Goal: Task Accomplishment & Management: Manage account settings

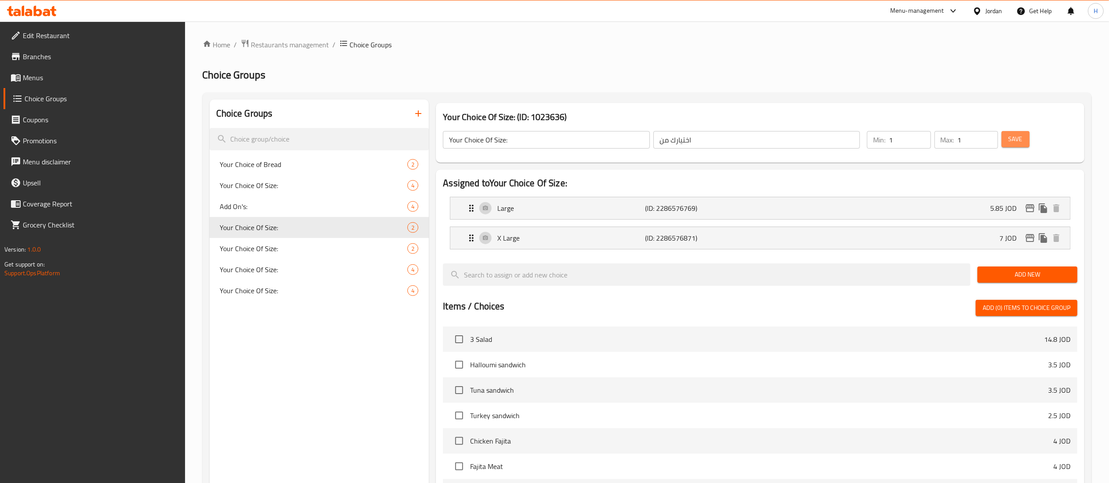
click at [1023, 136] on button "Save" at bounding box center [1016, 139] width 28 height 16
click at [32, 9] on icon at bounding box center [32, 11] width 50 height 11
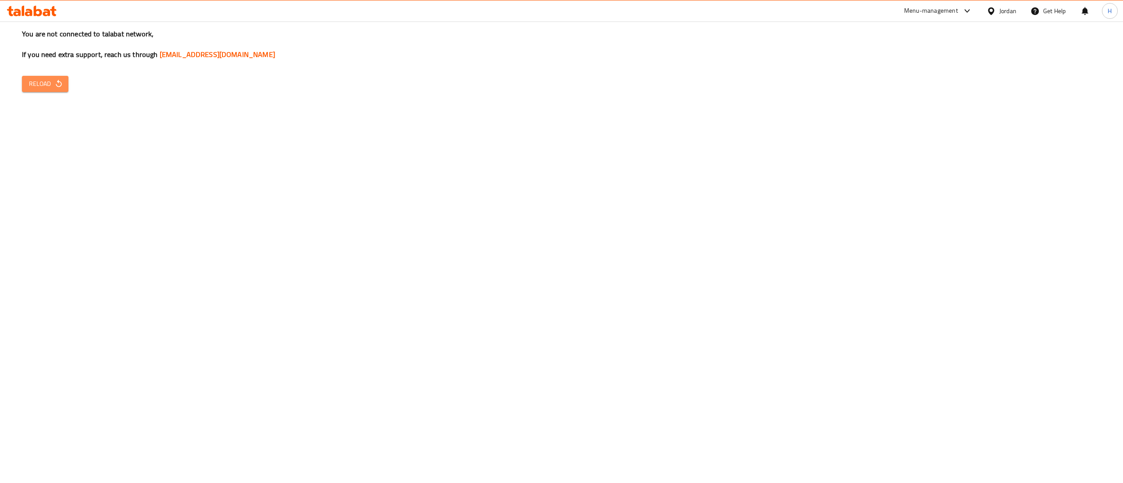
click at [60, 82] on icon "button" at bounding box center [58, 83] width 9 height 9
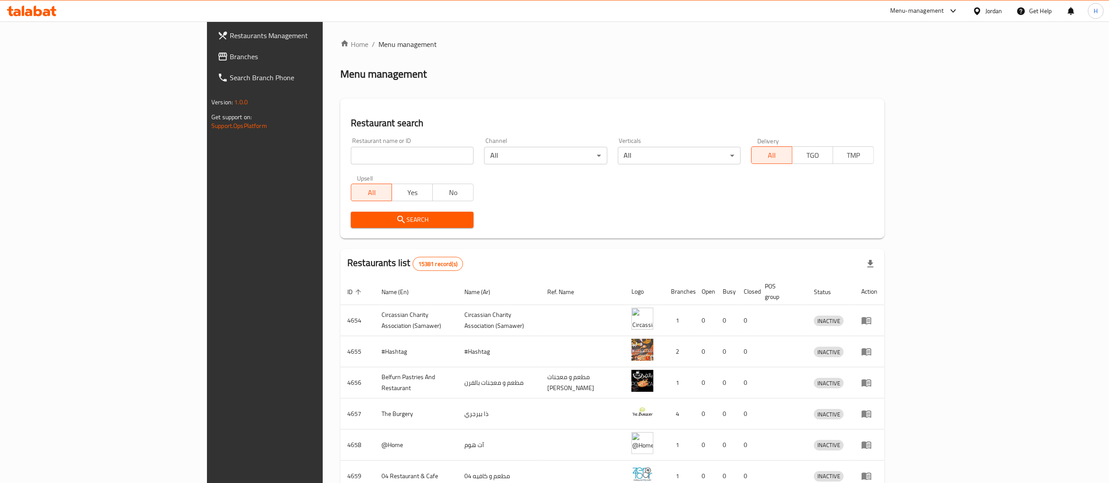
click at [230, 59] on span "Branches" at bounding box center [307, 56] width 155 height 11
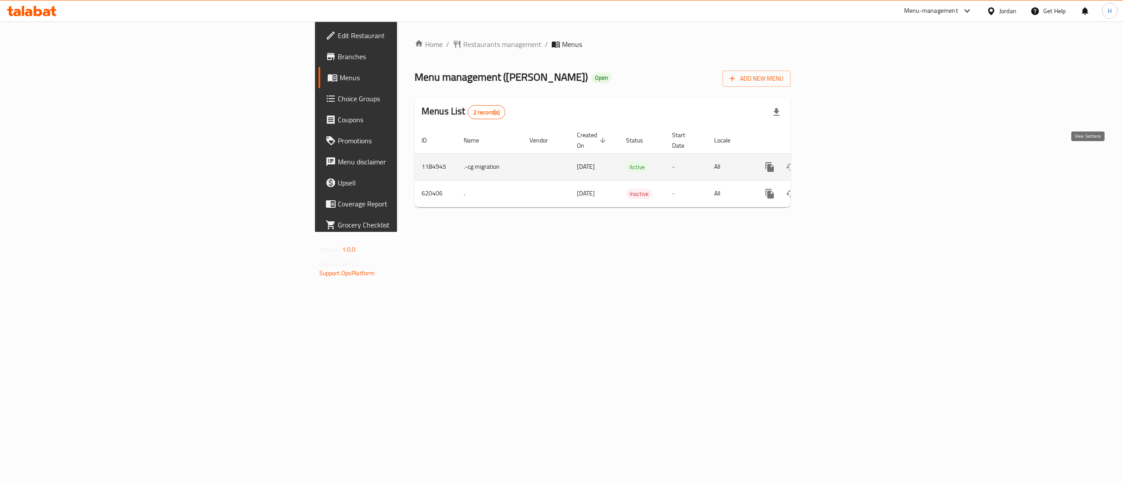
click at [837, 163] on icon "enhanced table" at bounding box center [833, 167] width 8 height 8
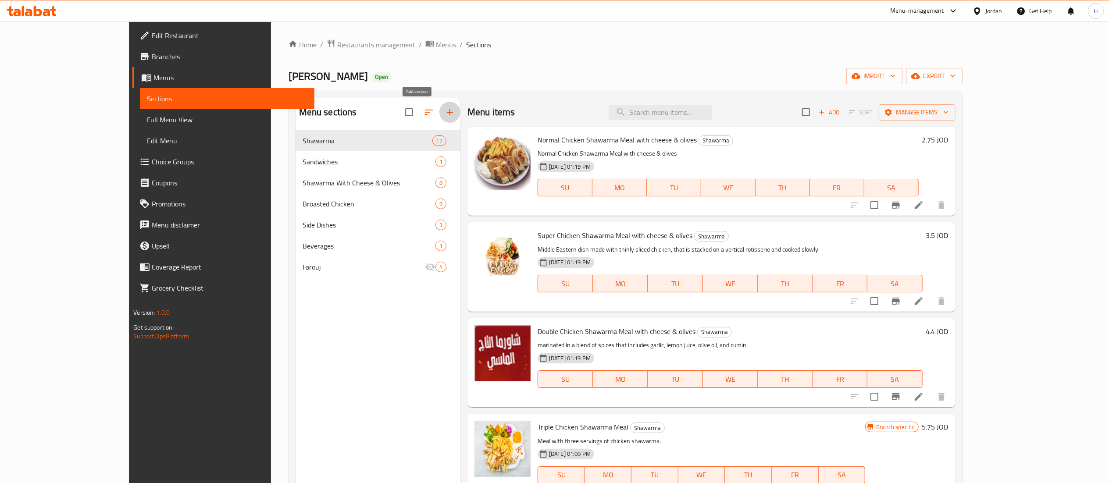
click at [445, 110] on icon "button" at bounding box center [450, 112] width 11 height 11
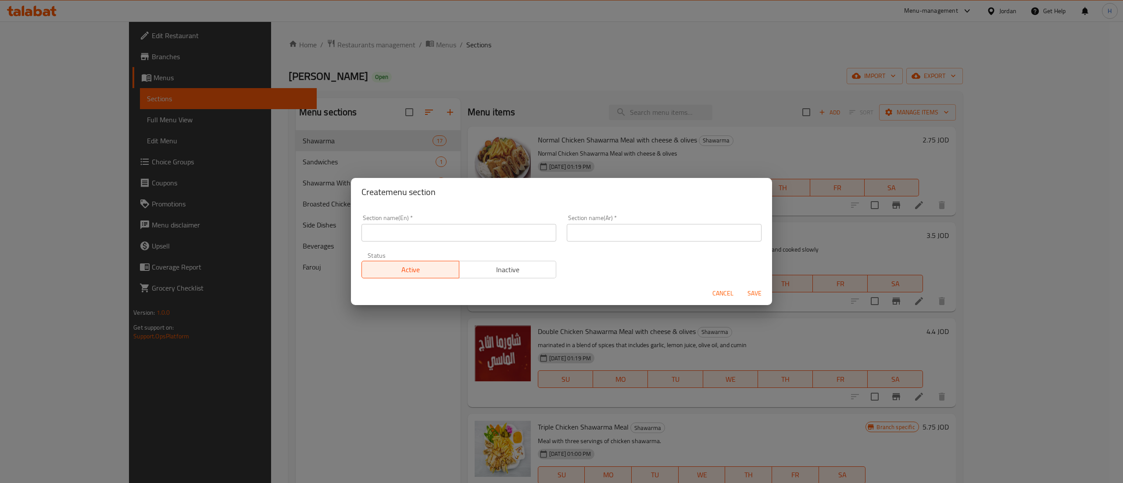
click at [439, 236] on input "text" at bounding box center [458, 233] width 195 height 18
type input "Snacks"
type input "سناكس"
click at [749, 295] on span "Save" at bounding box center [754, 293] width 21 height 11
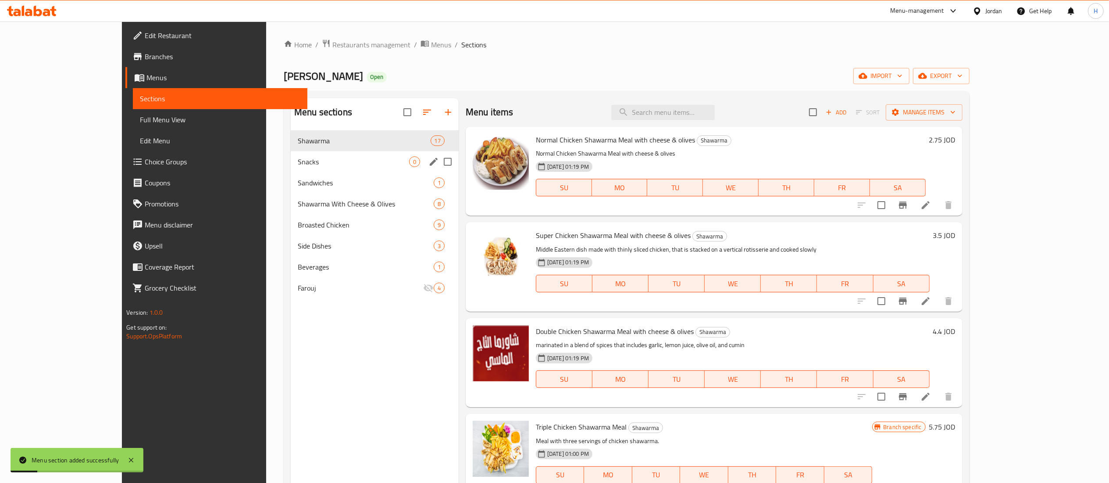
click at [291, 172] on div "Snacks 0" at bounding box center [375, 161] width 168 height 21
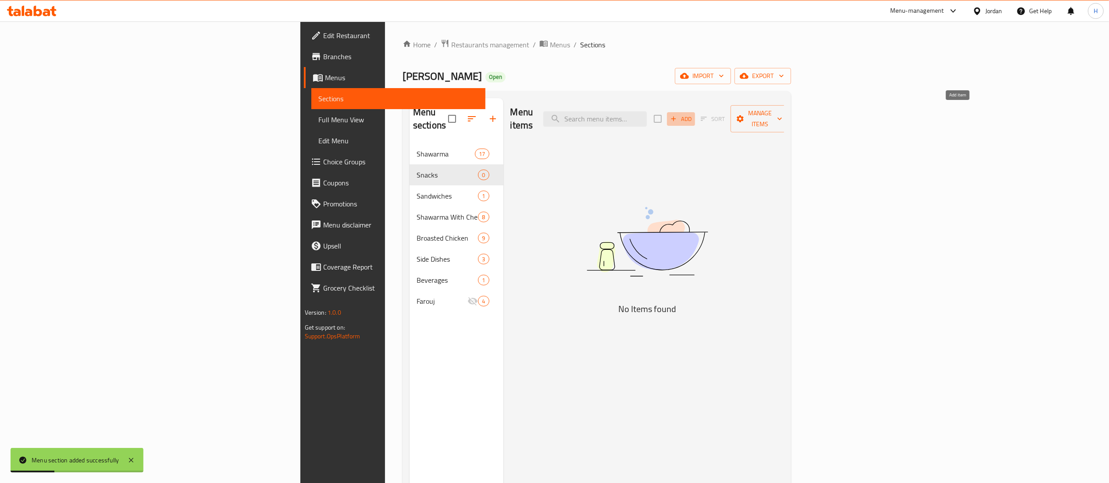
click at [693, 118] on span "Add" at bounding box center [681, 119] width 24 height 10
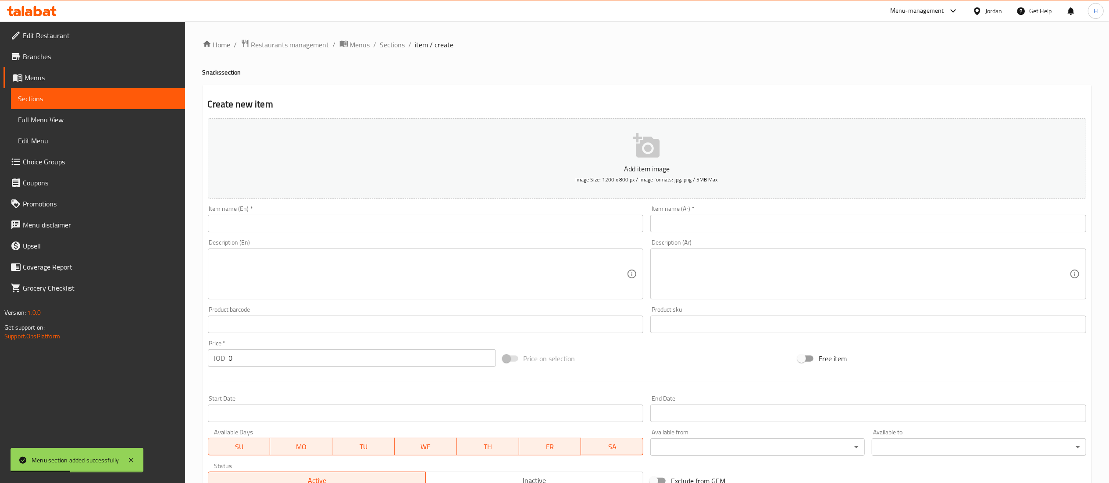
click at [734, 211] on div "Item name (Ar)   * Item name (Ar) *" at bounding box center [868, 219] width 436 height 27
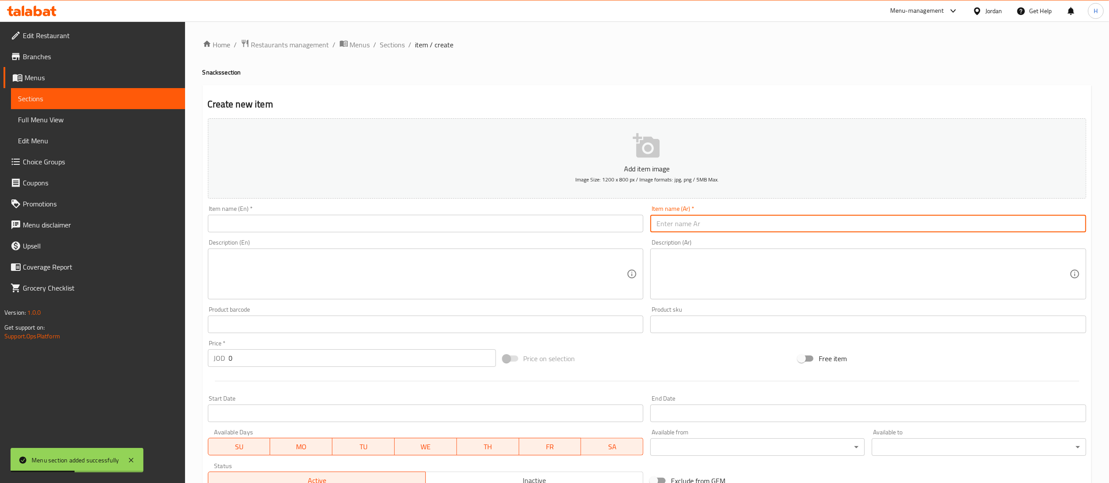
click at [732, 221] on input "text" at bounding box center [868, 224] width 436 height 18
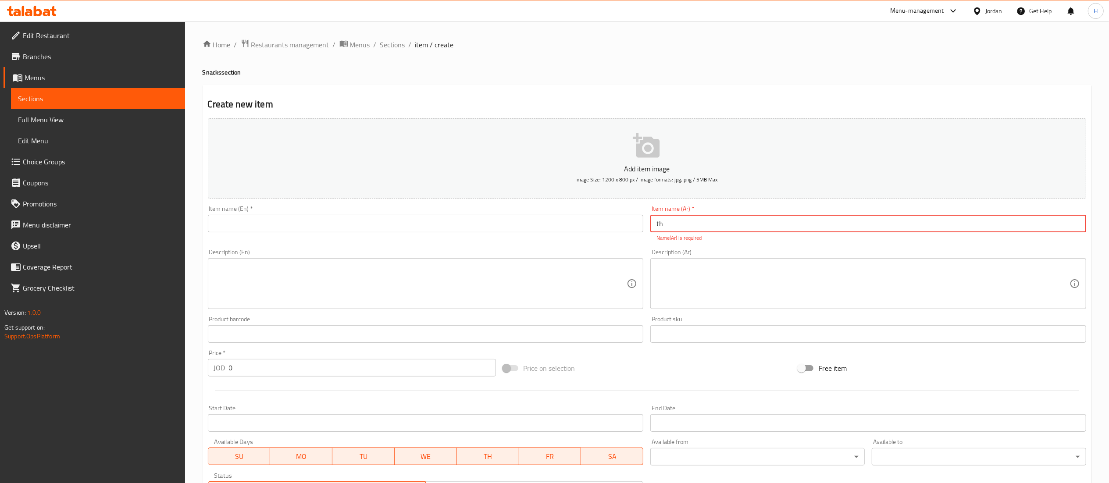
type input "t"
type input "فاهيتا"
click at [504, 224] on input "text" at bounding box center [426, 224] width 436 height 18
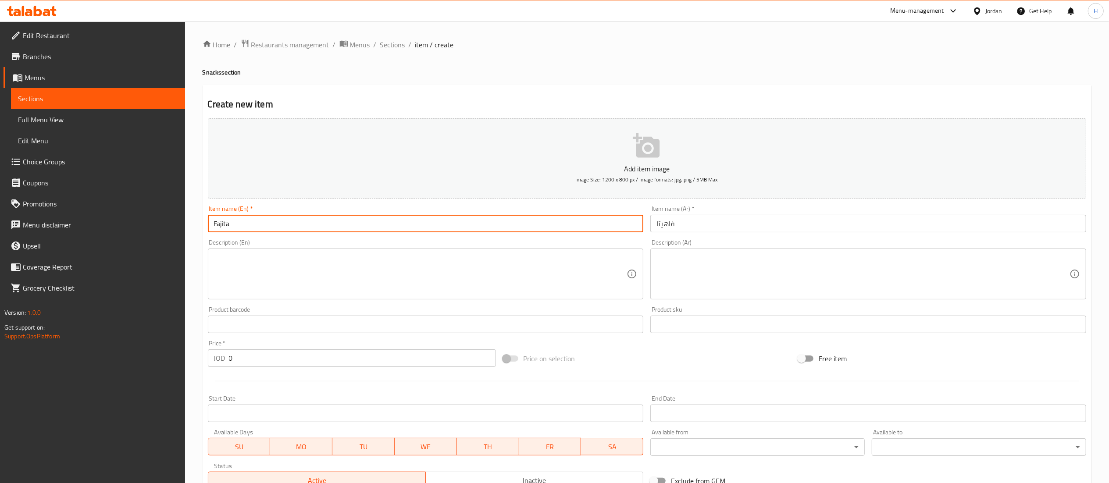
type input "Fajita"
drag, startPoint x: 241, startPoint y: 353, endPoint x: 129, endPoint y: 350, distance: 112.3
click at [138, 350] on div "Edit Restaurant Branches Menus Sections Full Menu View Edit Menu Choice Groups …" at bounding box center [554, 320] width 1109 height 598
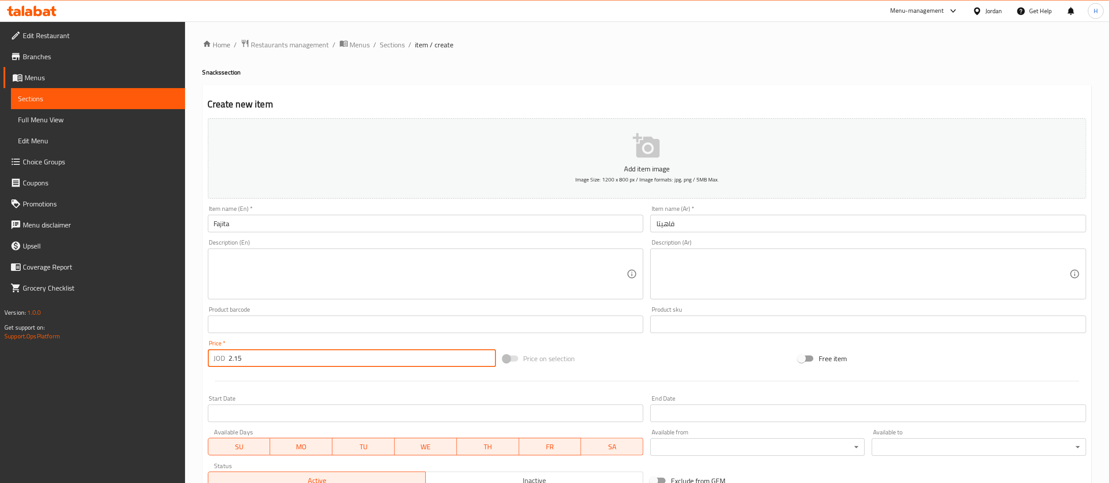
type input "2.15"
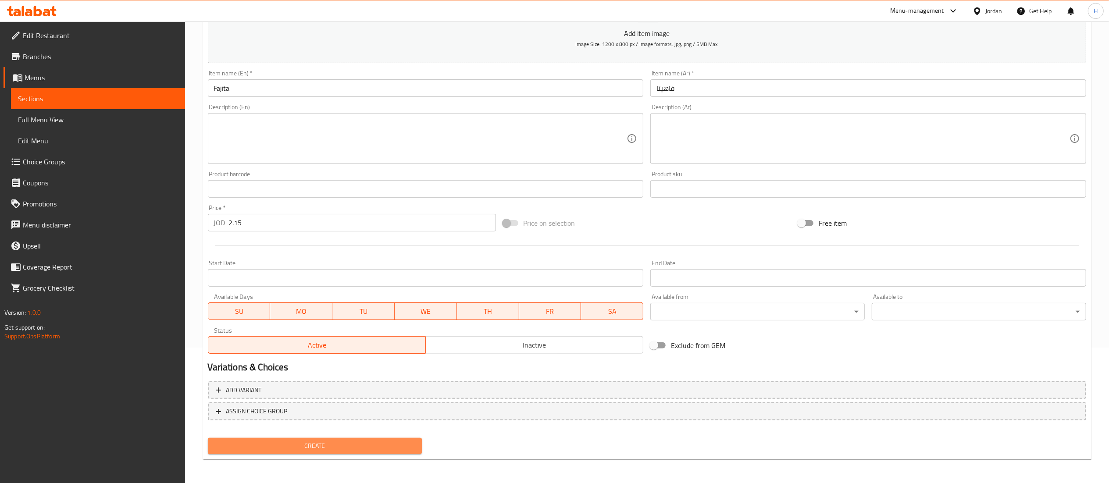
click at [294, 448] on span "Create" at bounding box center [315, 446] width 200 height 11
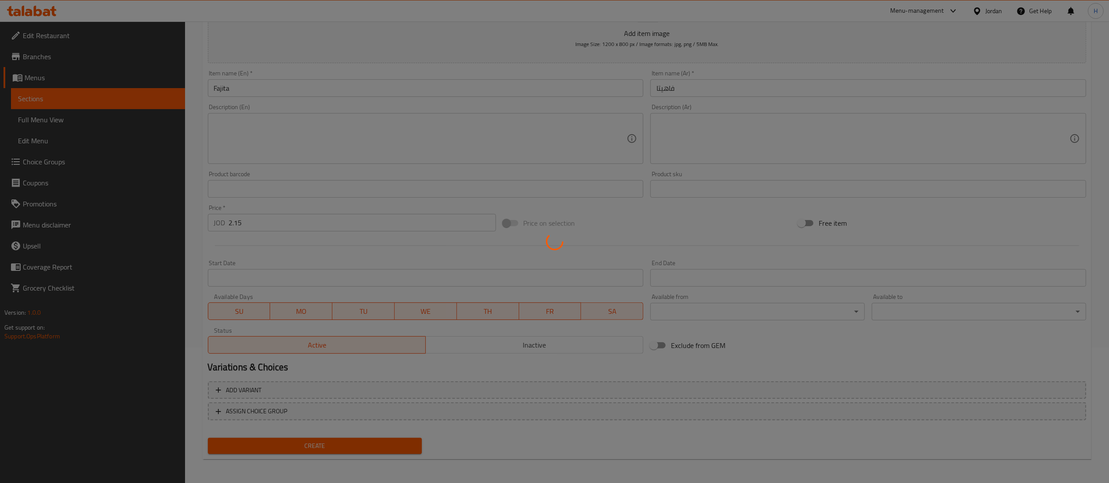
type input "0"
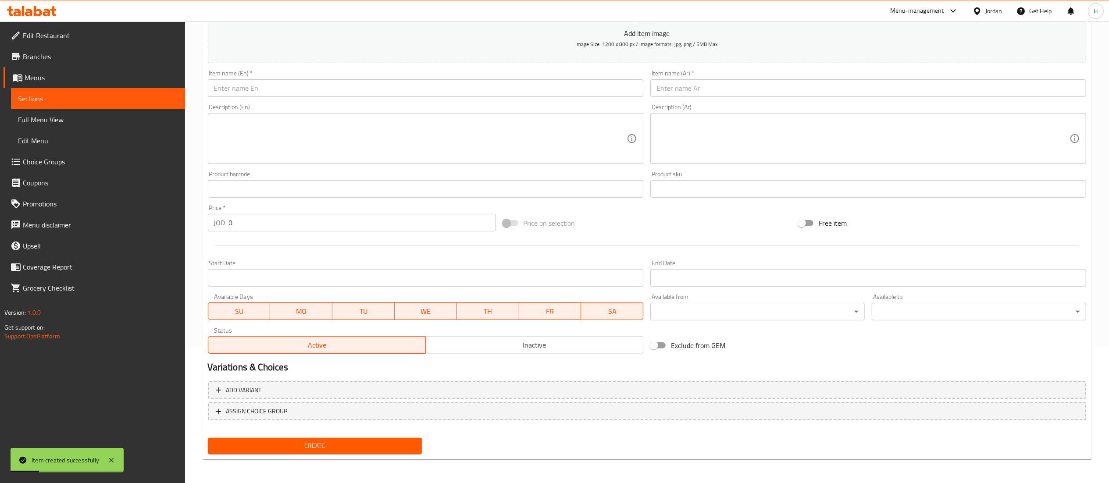
click at [716, 92] on input "text" at bounding box center [868, 88] width 436 height 18
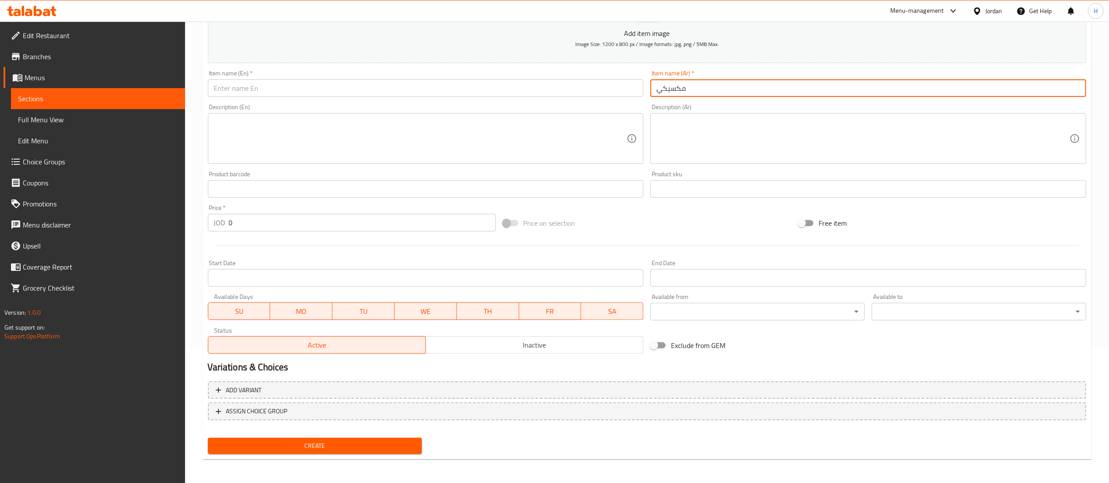
type input "مكسيكي"
click at [393, 89] on input "text" at bounding box center [426, 88] width 436 height 18
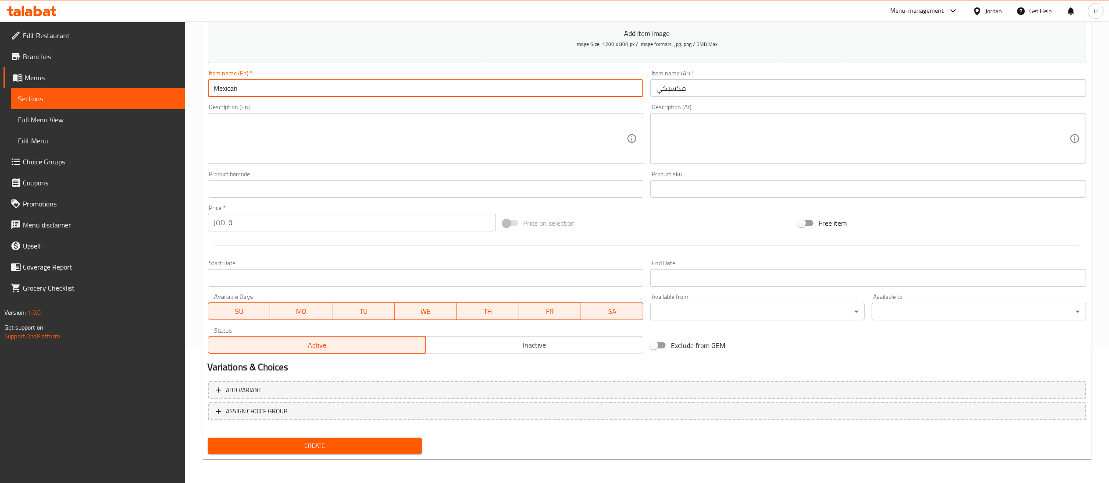
type input "Mexican"
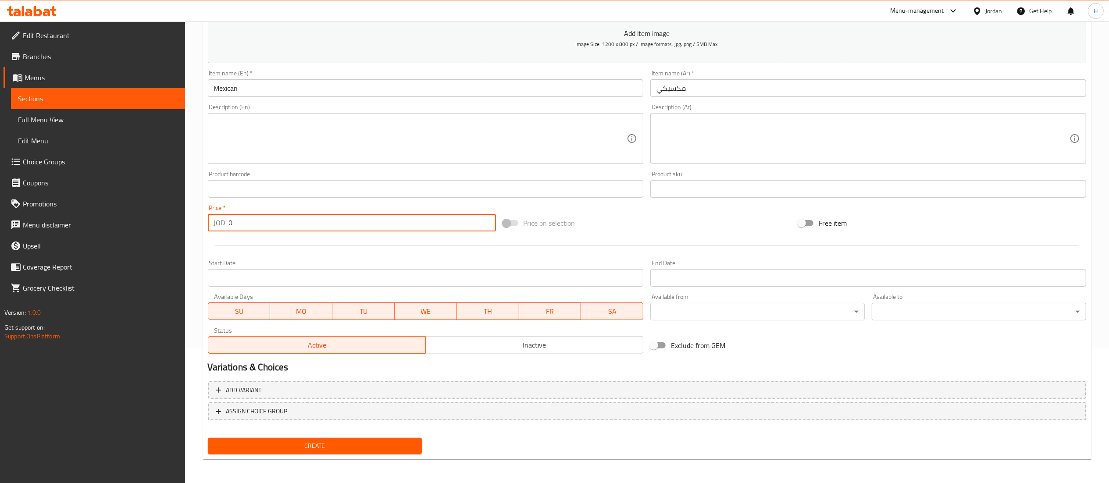
click at [234, 228] on input "0" at bounding box center [362, 223] width 267 height 18
type input "2.15"
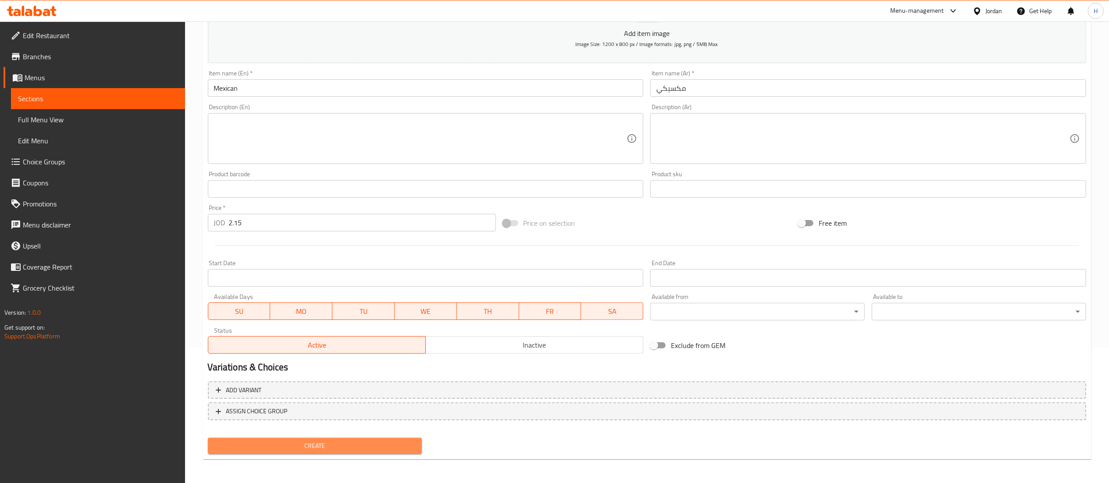
click at [339, 443] on span "Create" at bounding box center [315, 446] width 200 height 11
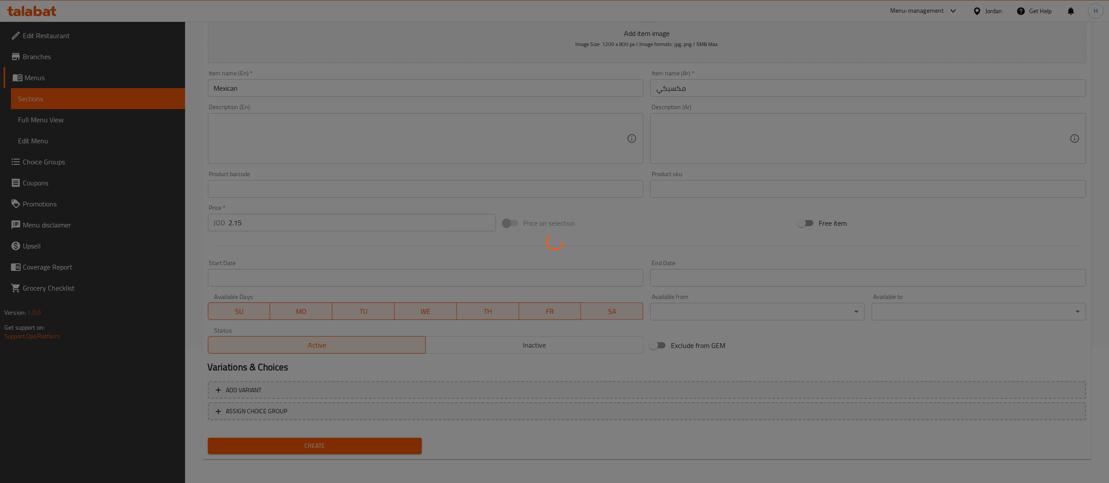
type input "0"
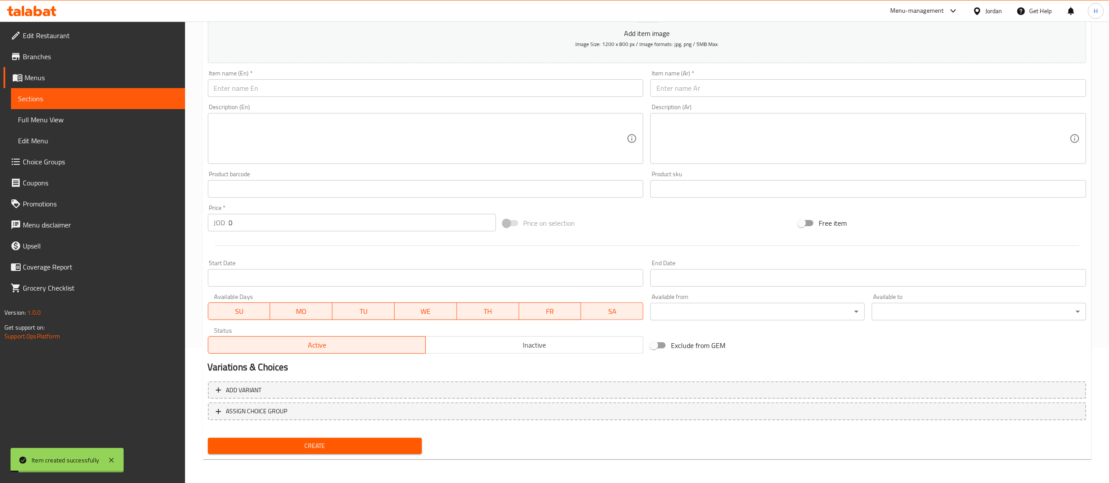
click at [720, 95] on input "text" at bounding box center [868, 88] width 436 height 18
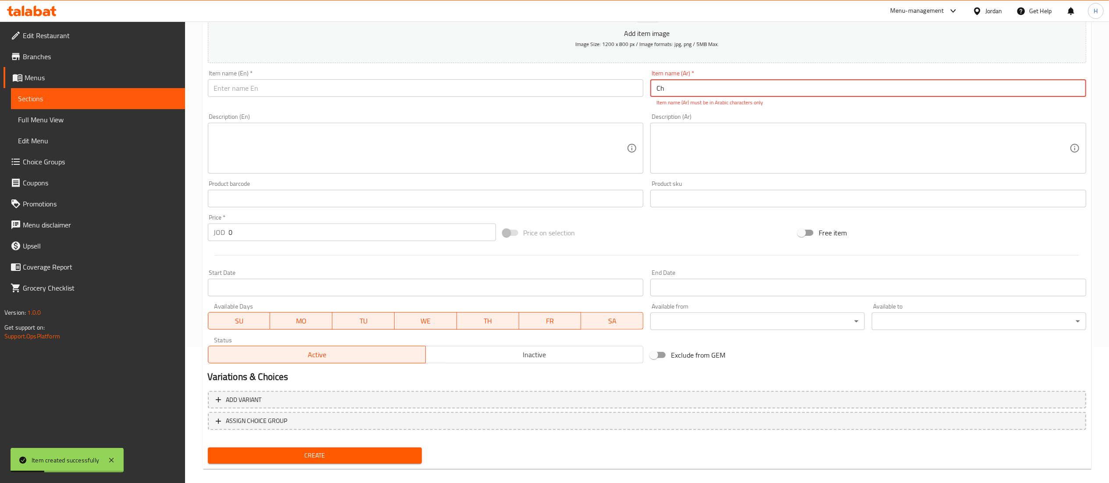
type input "C"
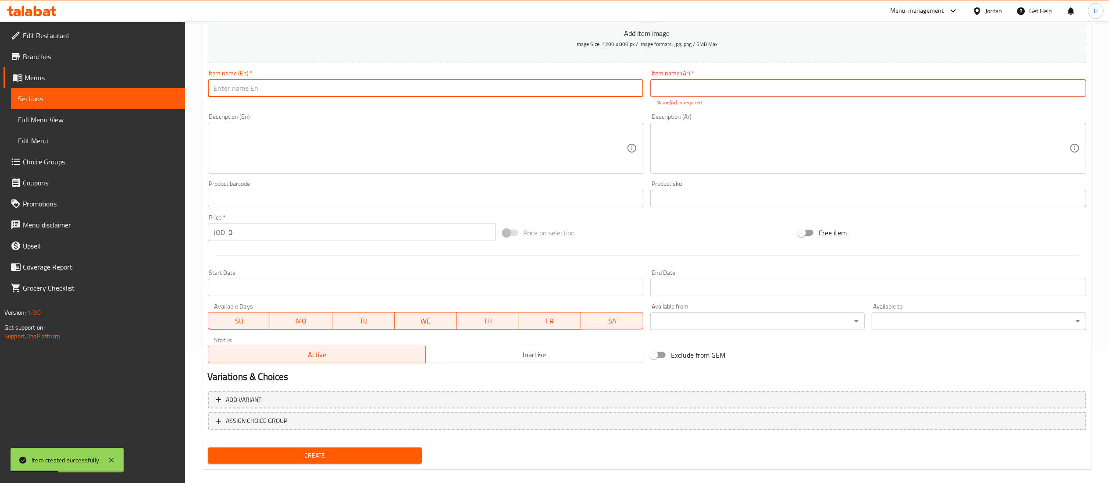
click at [610, 96] on input "text" at bounding box center [426, 88] width 436 height 18
type input "Chicken Mushroom"
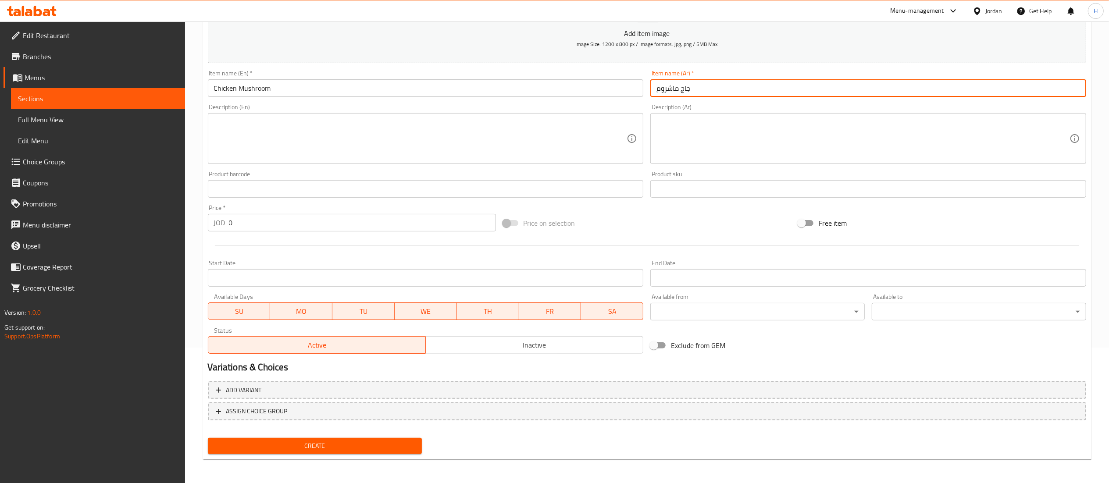
type input "جاج ماشروم"
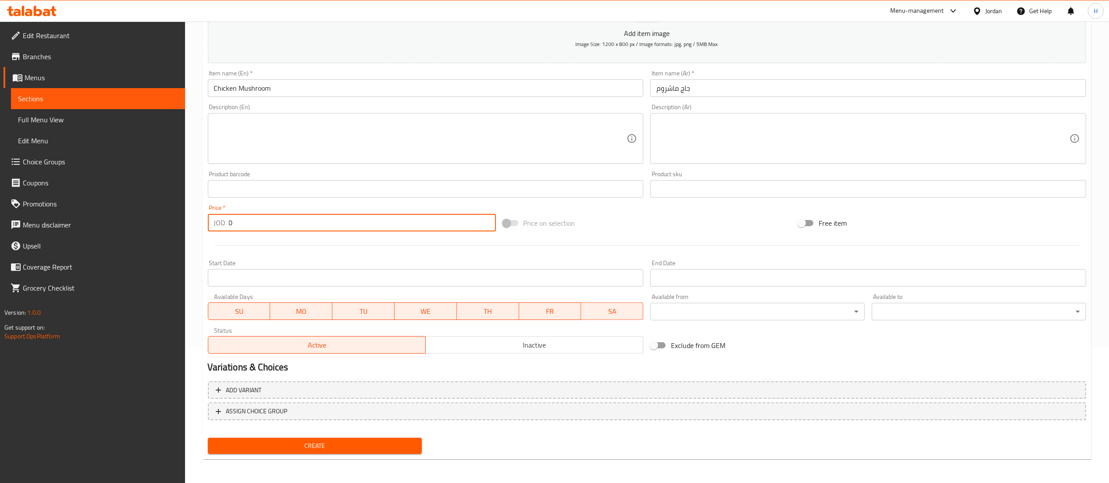
drag, startPoint x: 230, startPoint y: 224, endPoint x: 23, endPoint y: 215, distance: 207.2
click at [23, 215] on div "Edit Restaurant Branches Menus Sections Full Menu View Edit Menu Choice Groups …" at bounding box center [554, 185] width 1109 height 598
type input "2.15"
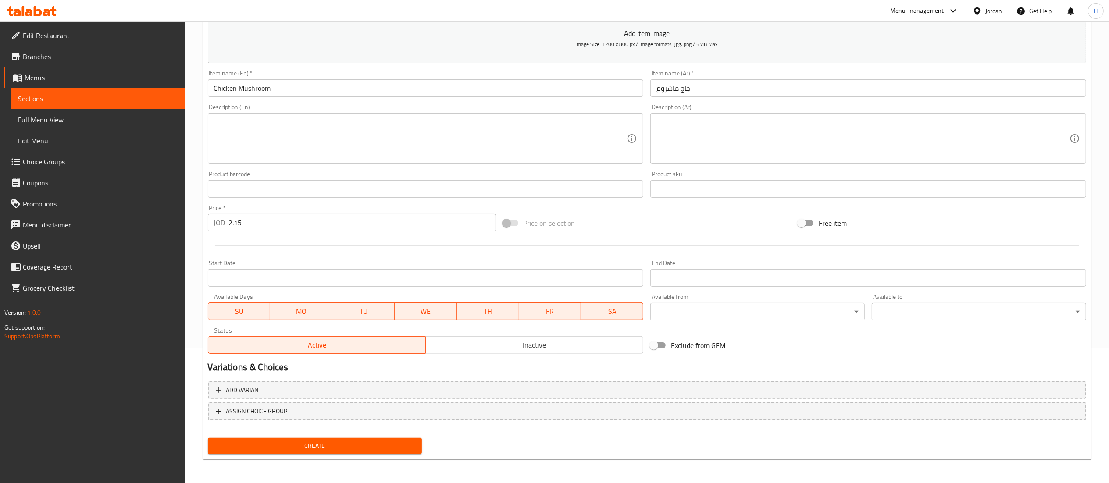
click at [361, 436] on div "Create" at bounding box center [315, 446] width 222 height 23
click at [361, 443] on span "Create" at bounding box center [315, 446] width 200 height 11
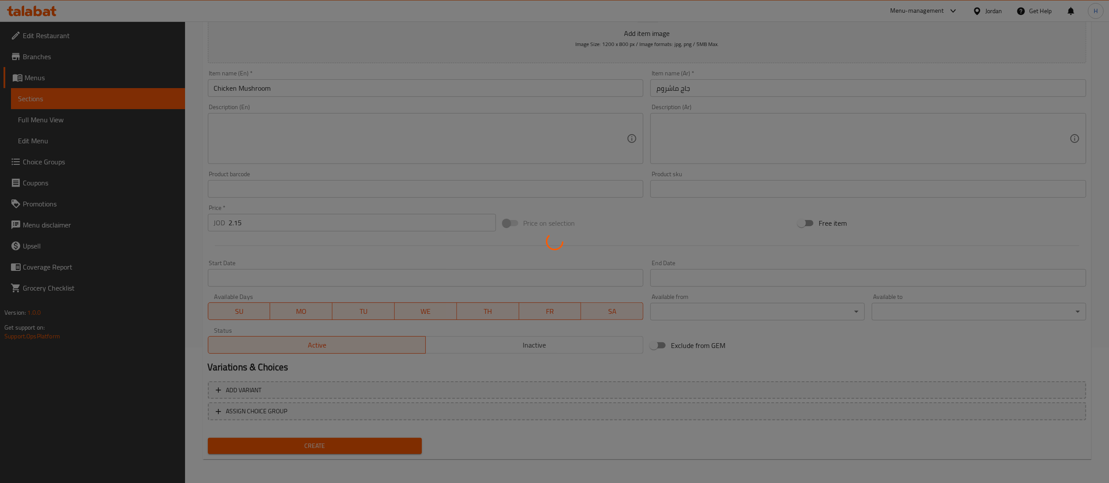
type input "0"
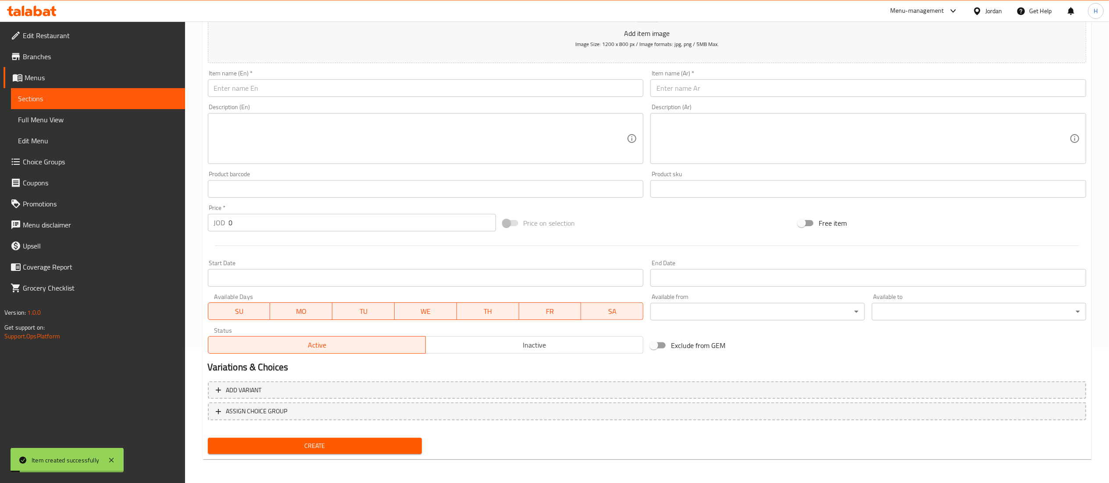
click at [520, 80] on input "text" at bounding box center [426, 88] width 436 height 18
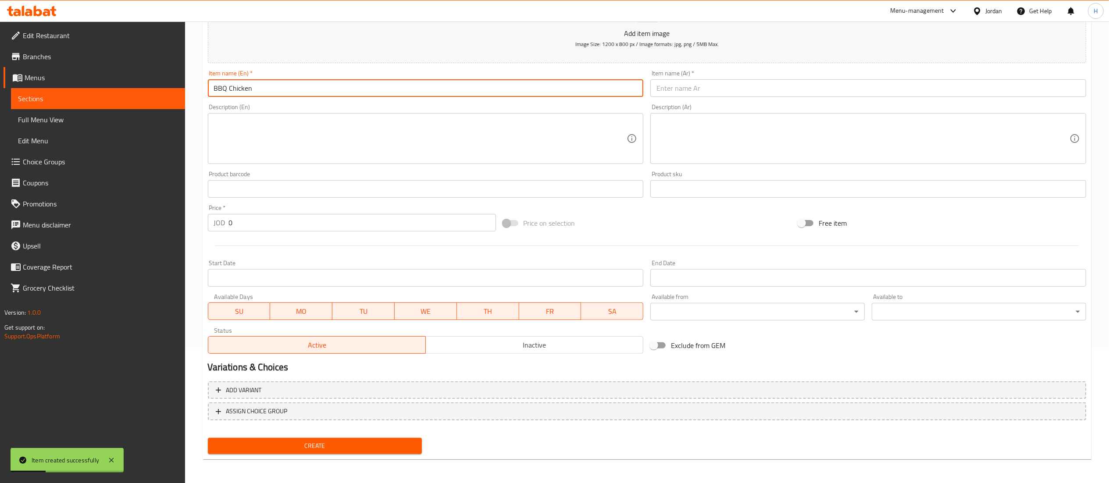
type input "BBQ Chicken"
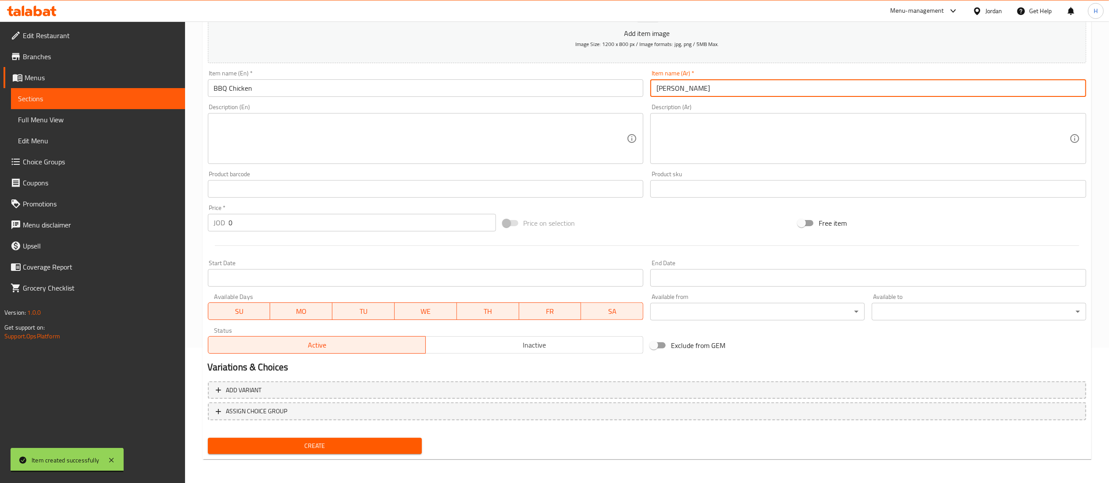
type input "جاج باربكيو"
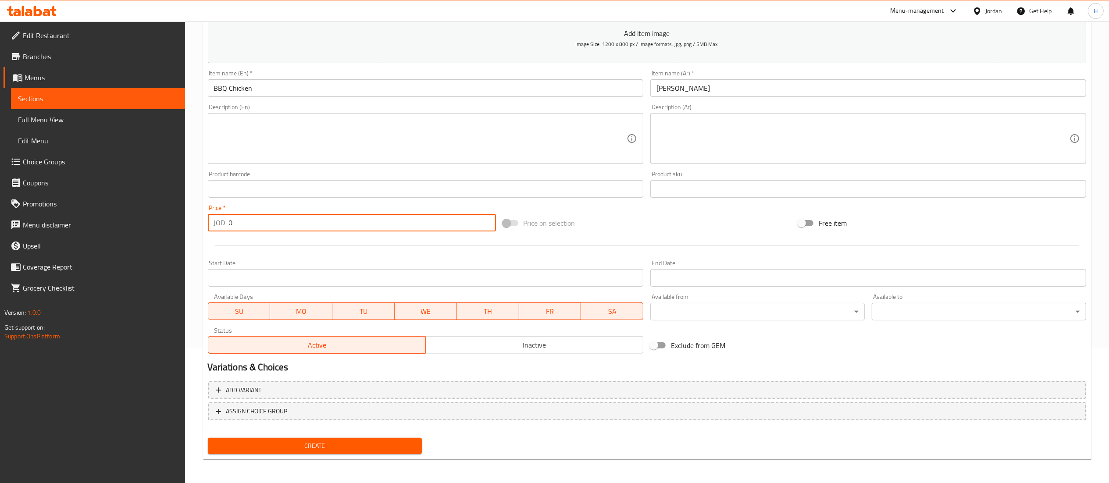
drag, startPoint x: 247, startPoint y: 224, endPoint x: 153, endPoint y: 226, distance: 93.5
click at [153, 226] on div "Edit Restaurant Branches Menus Sections Full Menu View Edit Menu Choice Groups …" at bounding box center [554, 185] width 1109 height 598
type input "2.15"
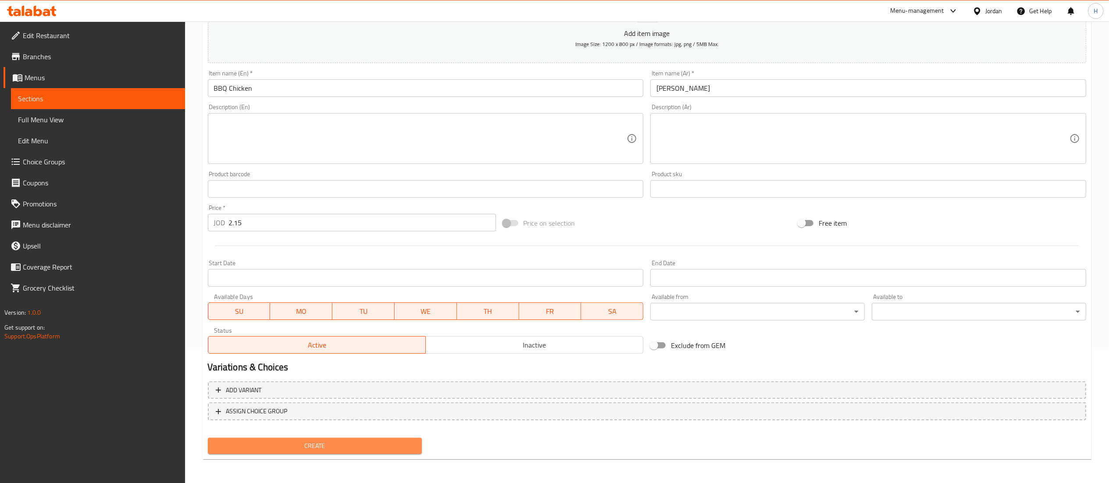
click at [372, 443] on span "Create" at bounding box center [315, 446] width 200 height 11
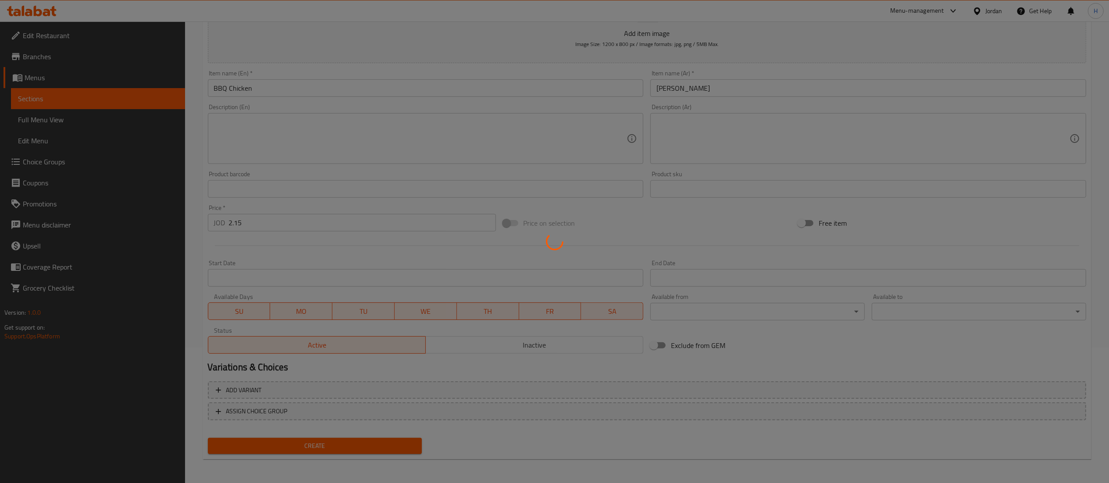
type input "0"
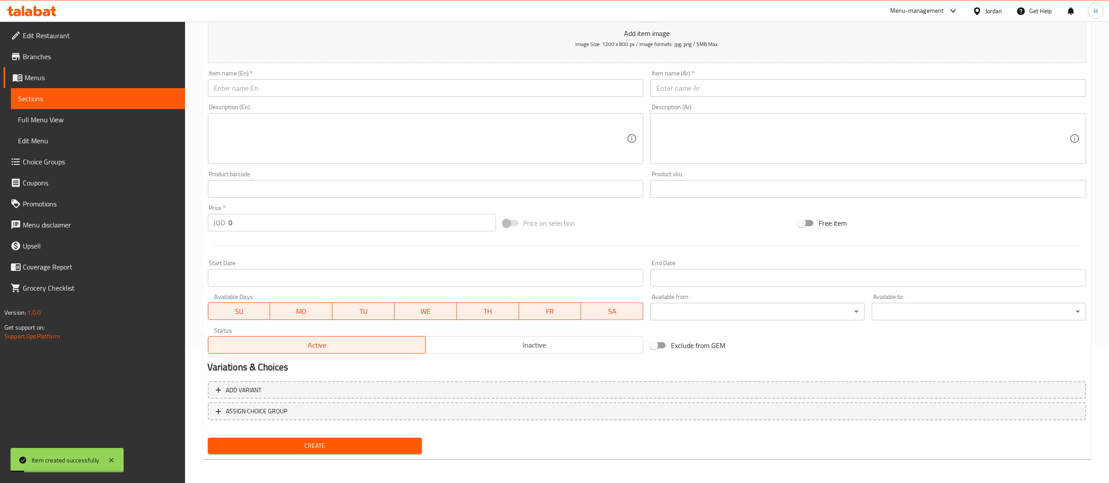
click at [603, 89] on input "text" at bounding box center [426, 88] width 436 height 18
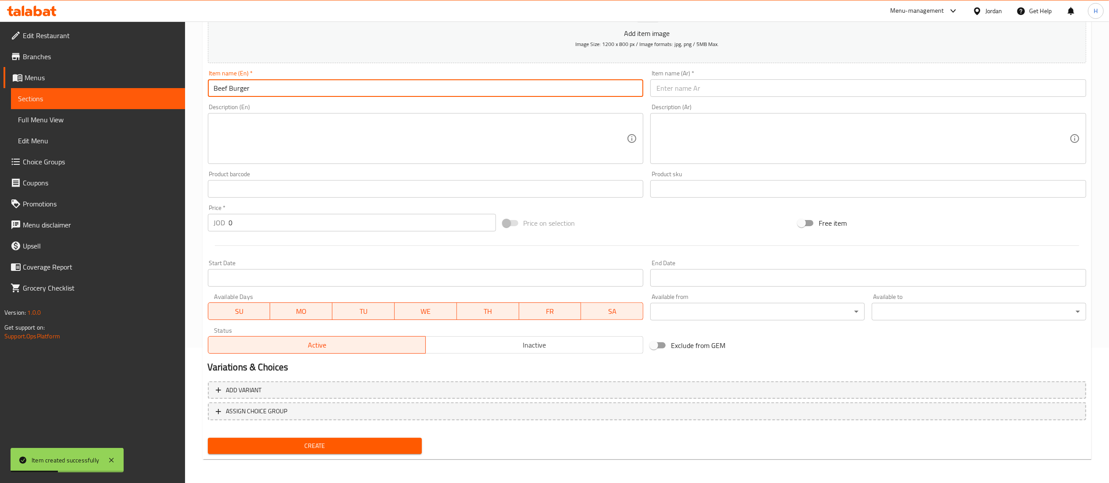
type input "Beef Burger"
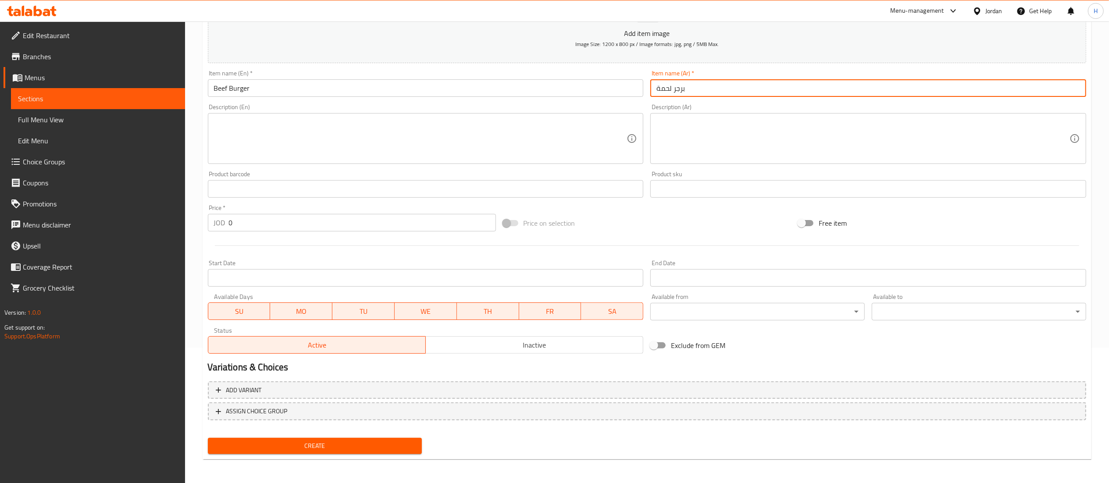
type input "برجر لحمة"
click at [270, 223] on input "0" at bounding box center [362, 223] width 267 height 18
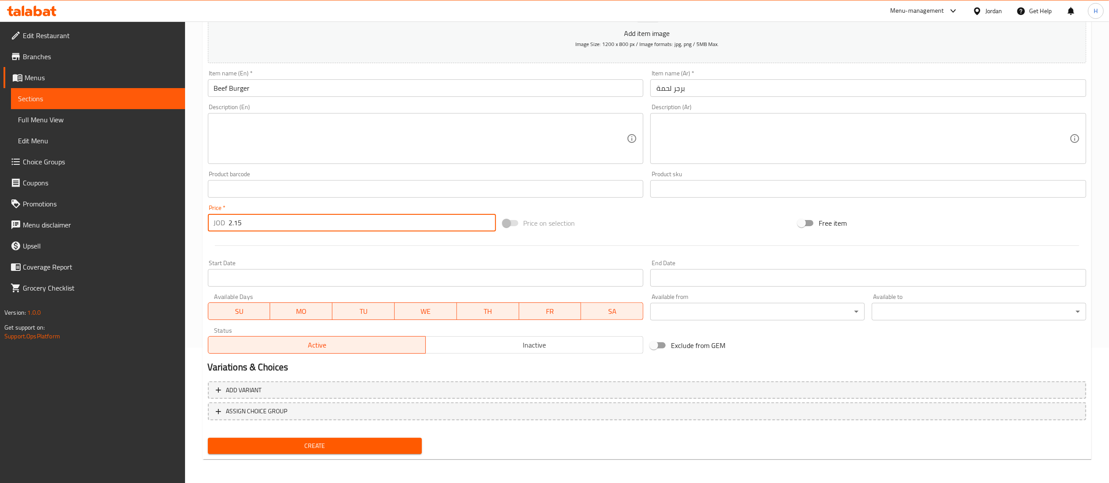
type input "2.15"
click at [343, 449] on span "Create" at bounding box center [315, 446] width 200 height 11
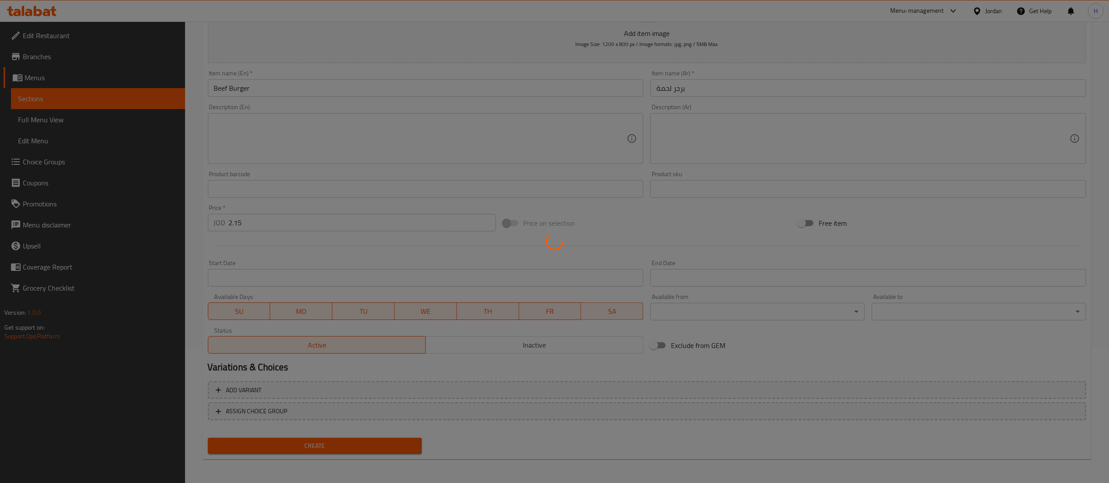
type input "0"
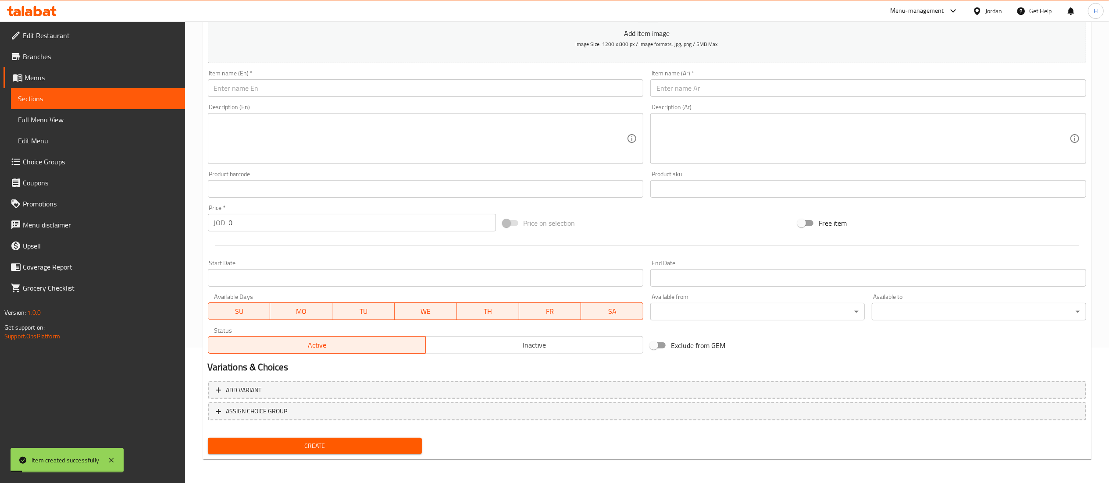
click at [525, 77] on div "Item name (En)   * Item name (En) *" at bounding box center [426, 83] width 436 height 27
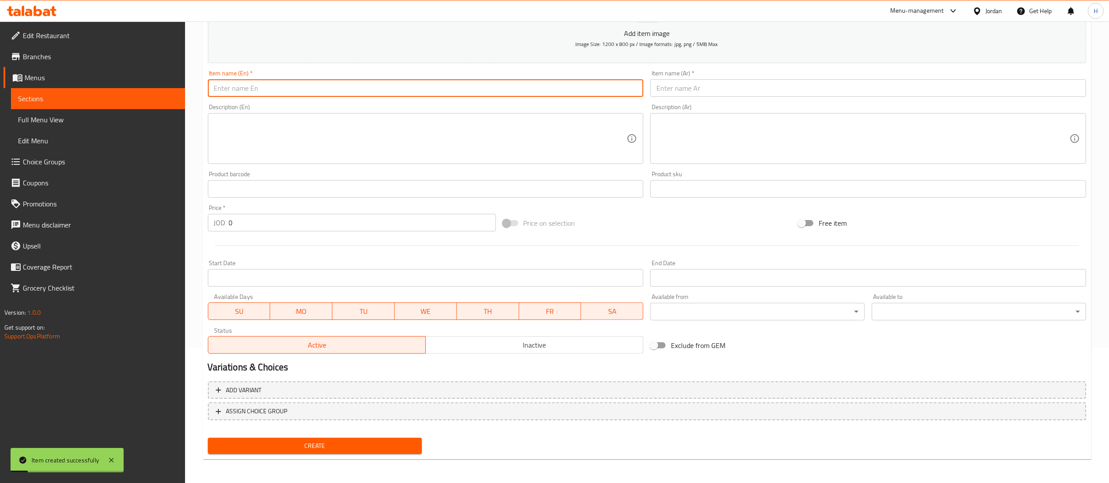
click at [523, 83] on input "text" at bounding box center [426, 88] width 436 height 18
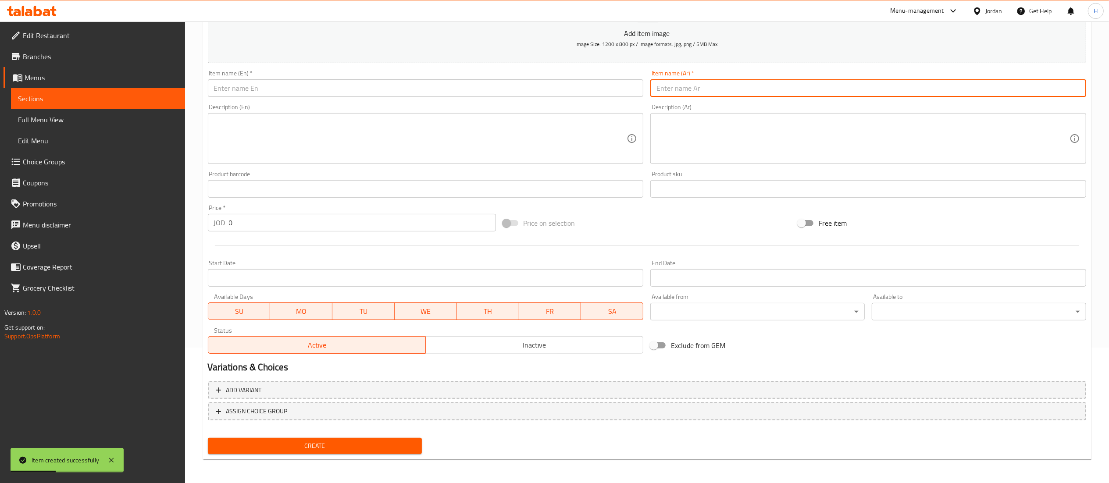
click at [673, 94] on input "text" at bounding box center [868, 88] width 436 height 18
type input "اسكالوب"
click at [371, 80] on input "text" at bounding box center [426, 88] width 436 height 18
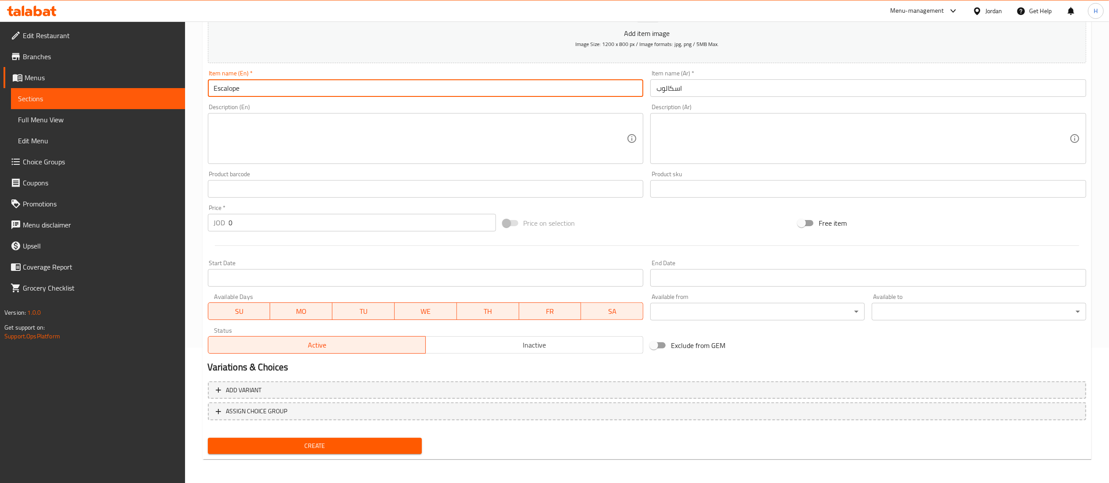
type input "Escalope"
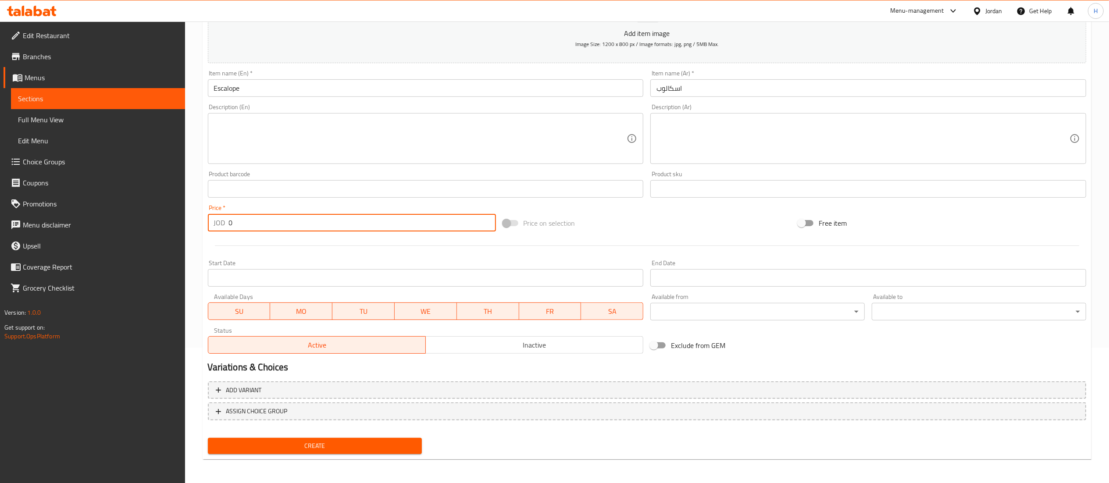
click at [247, 229] on input "0" at bounding box center [362, 223] width 267 height 18
type input "2"
click at [384, 446] on span "Create" at bounding box center [315, 446] width 200 height 11
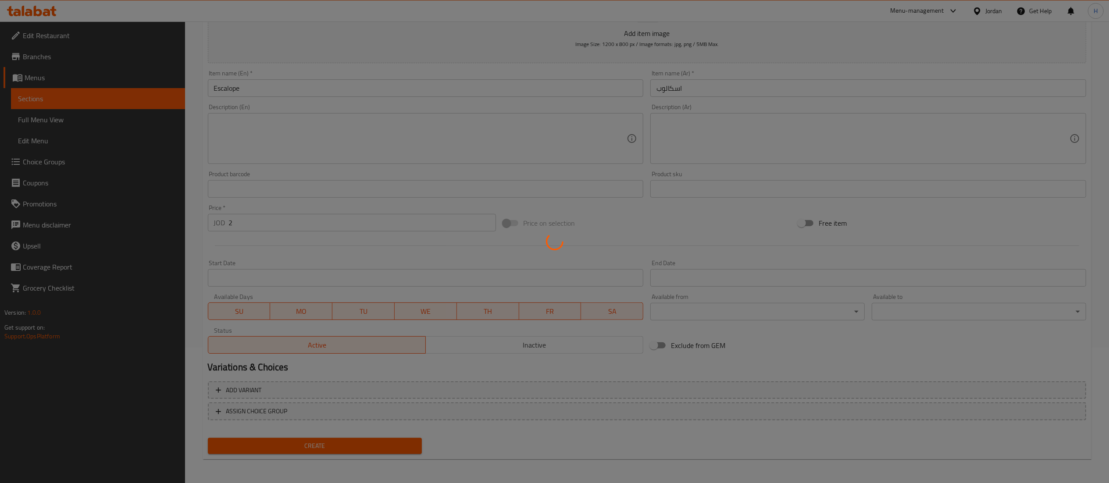
type input "0"
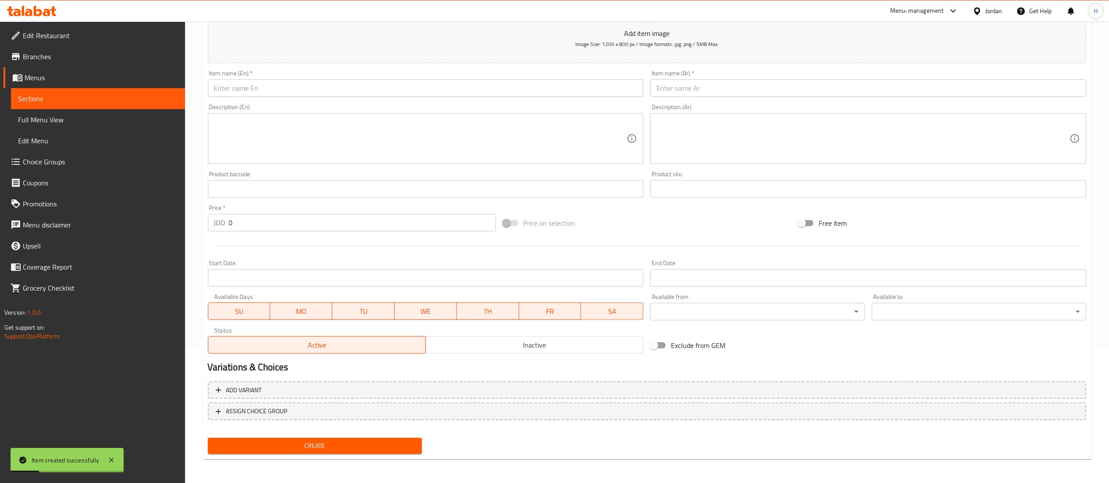
click at [725, 90] on input "text" at bounding box center [868, 88] width 436 height 18
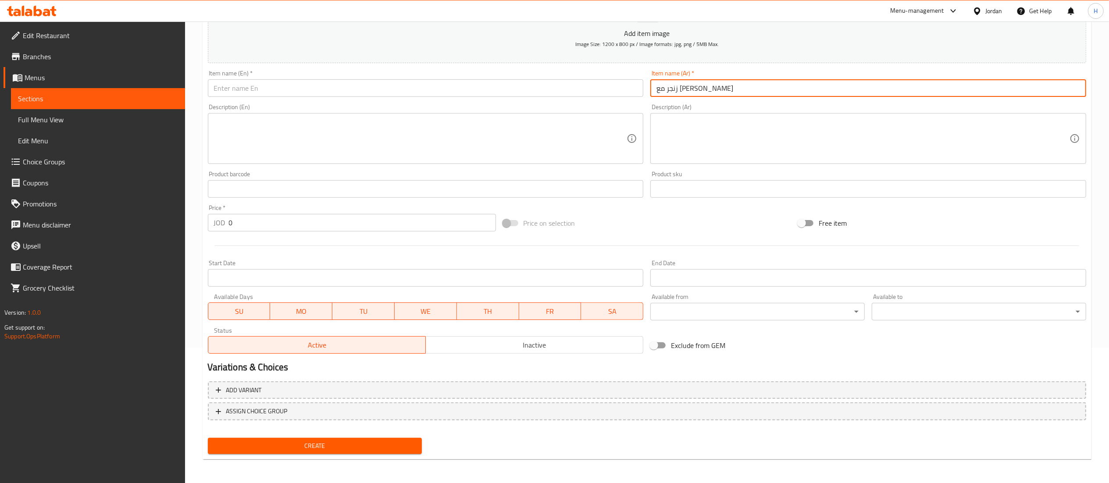
type input "زنجر مع كريمة"
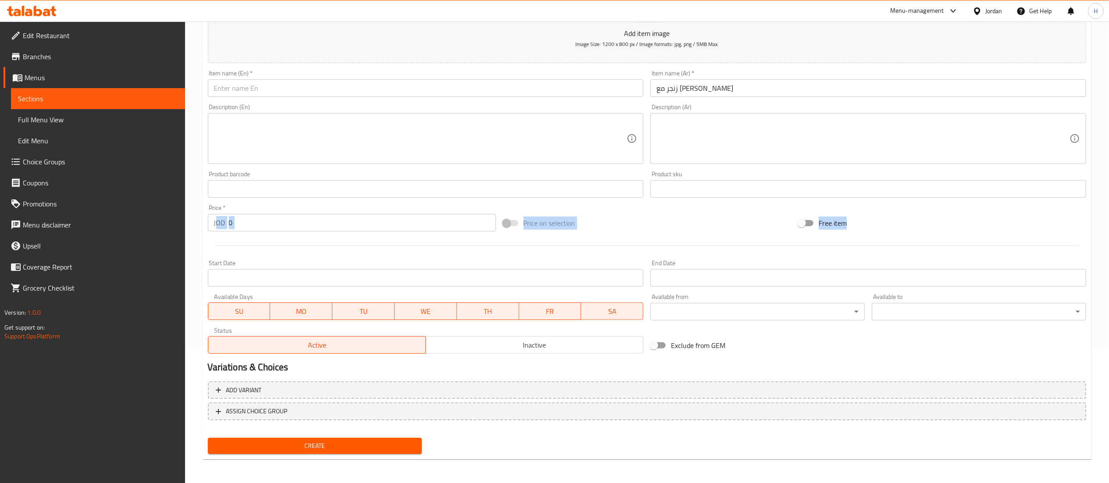
drag, startPoint x: 237, startPoint y: 236, endPoint x: 211, endPoint y: 222, distance: 29.4
click at [211, 222] on div "Add item image Image Size: 1200 x 800 px / Image formats: jpg, png / 5MB Max. I…" at bounding box center [647, 168] width 886 height 378
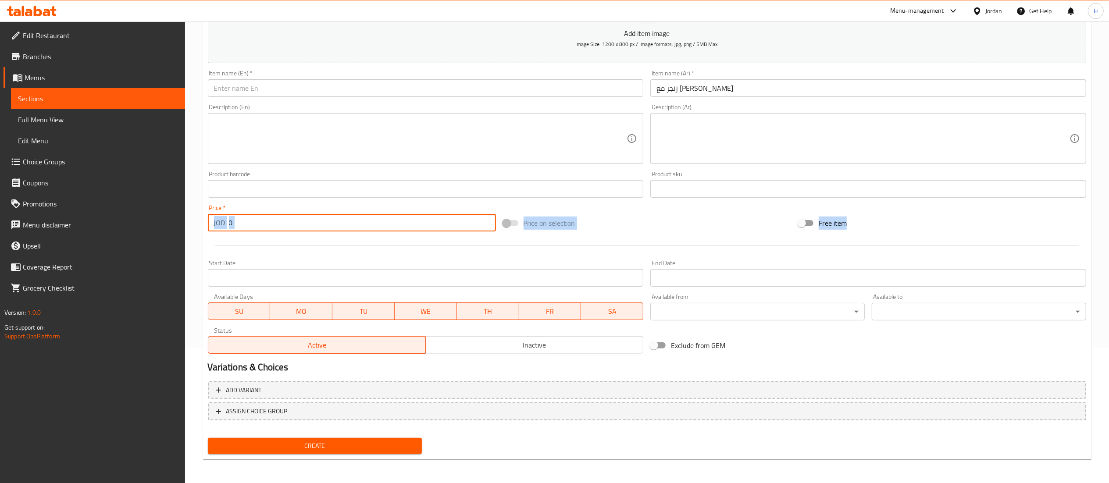
click at [244, 224] on input "0" at bounding box center [362, 223] width 267 height 18
click at [248, 224] on input "0" at bounding box center [362, 223] width 267 height 18
drag, startPoint x: 247, startPoint y: 224, endPoint x: 185, endPoint y: 228, distance: 62.4
click at [185, 228] on div "Home / Restaurants management / Menus / Sections / item / create Snacks section…" at bounding box center [647, 185] width 924 height 598
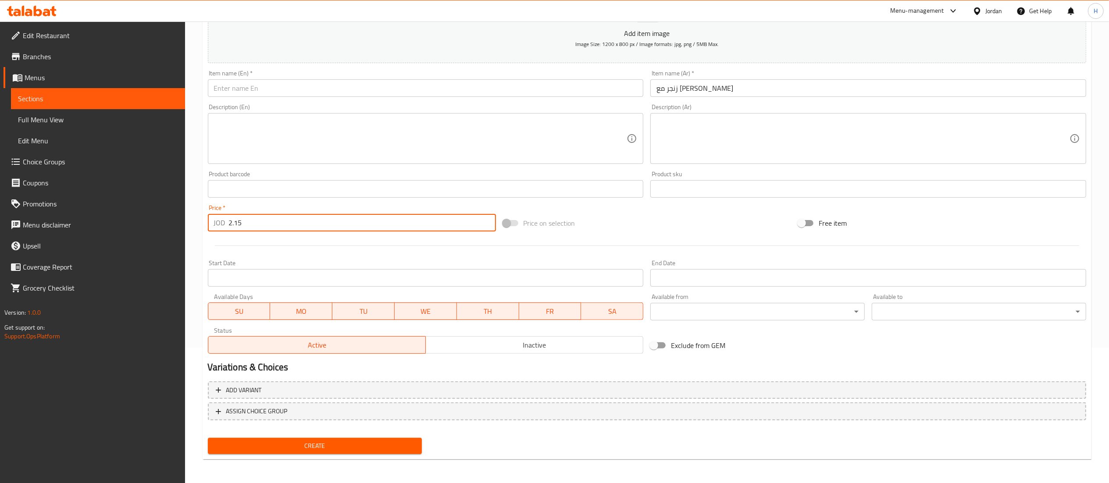
type input "2.15"
click at [505, 77] on div "Item name (En)   * Item name (En) *" at bounding box center [426, 83] width 436 height 27
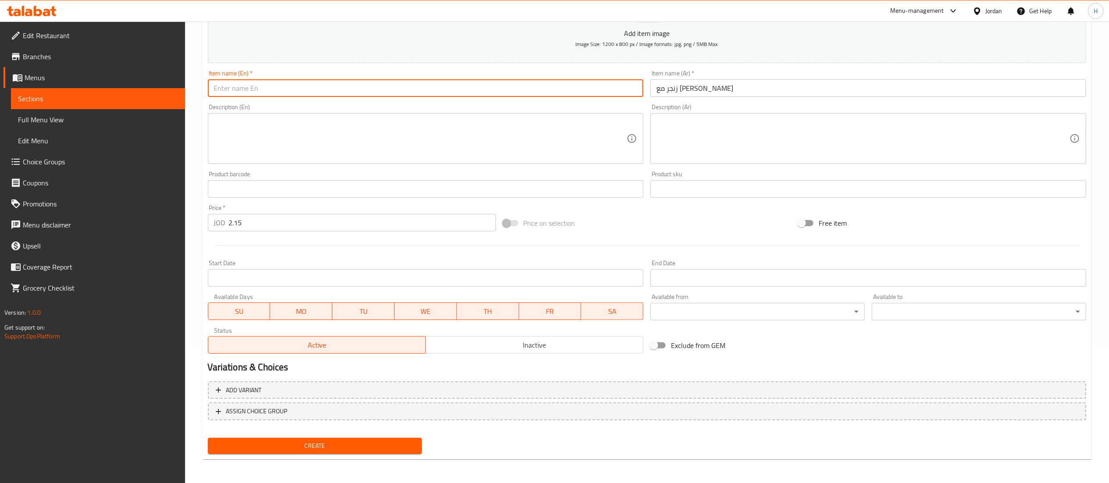
click at [501, 81] on input "text" at bounding box center [426, 88] width 436 height 18
type input "Zinger with Cream"
click at [365, 367] on h2 "Variations & Choices" at bounding box center [647, 367] width 879 height 13
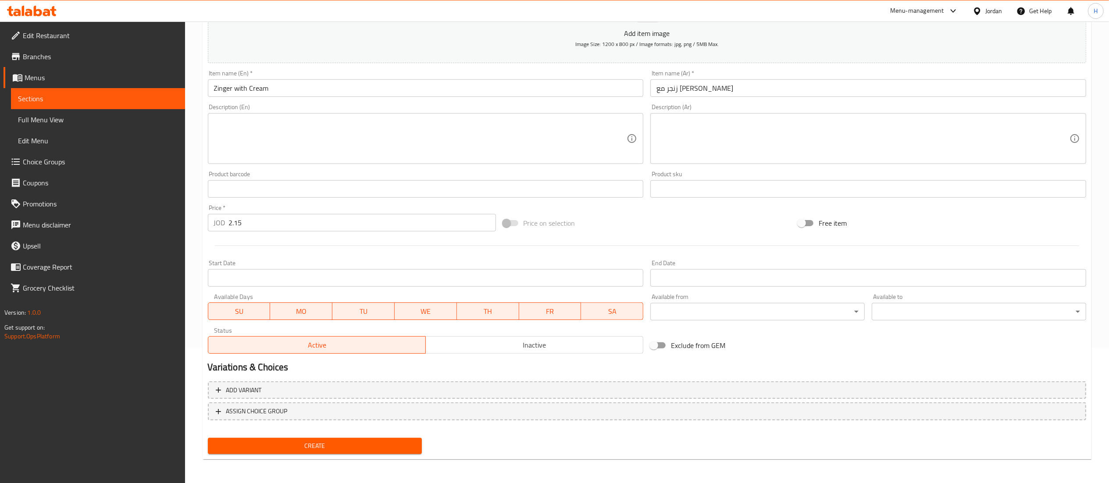
click at [358, 447] on span "Create" at bounding box center [315, 446] width 200 height 11
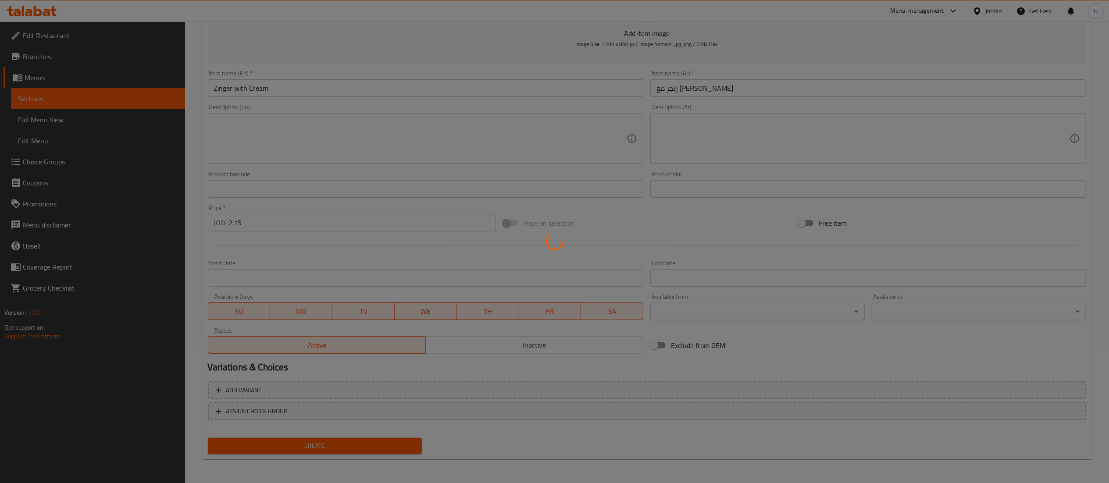
type input "0"
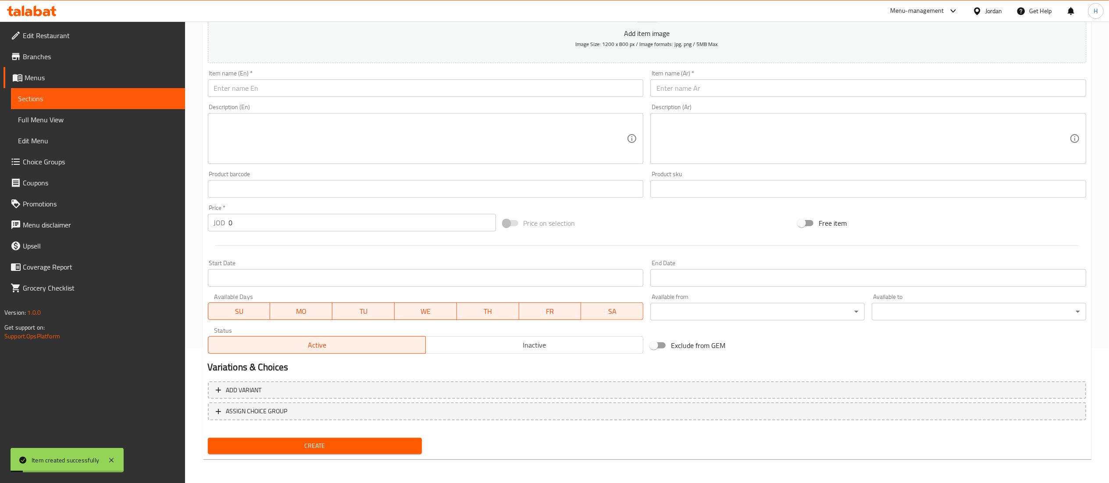
click at [327, 91] on input "text" at bounding box center [426, 88] width 436 height 18
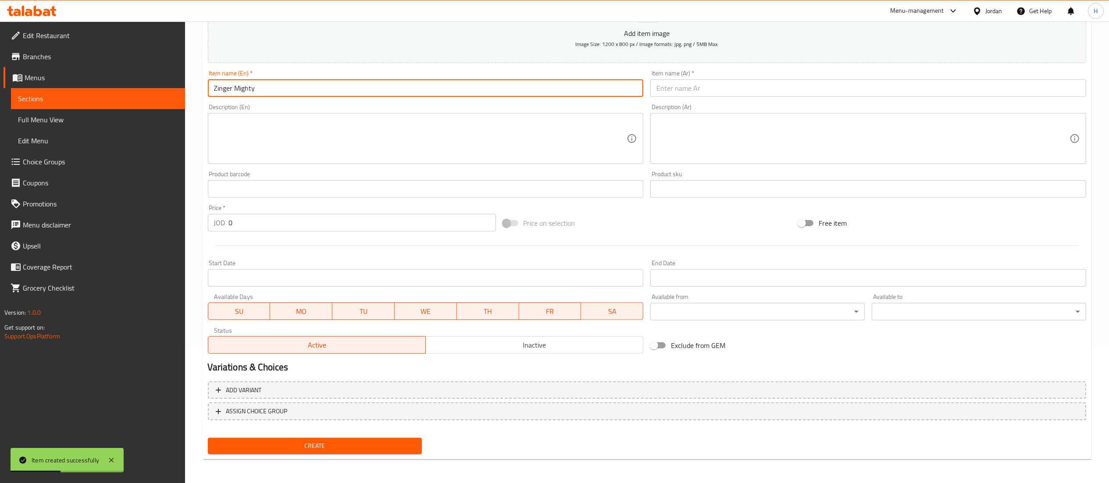
type input "Zinger Mighty"
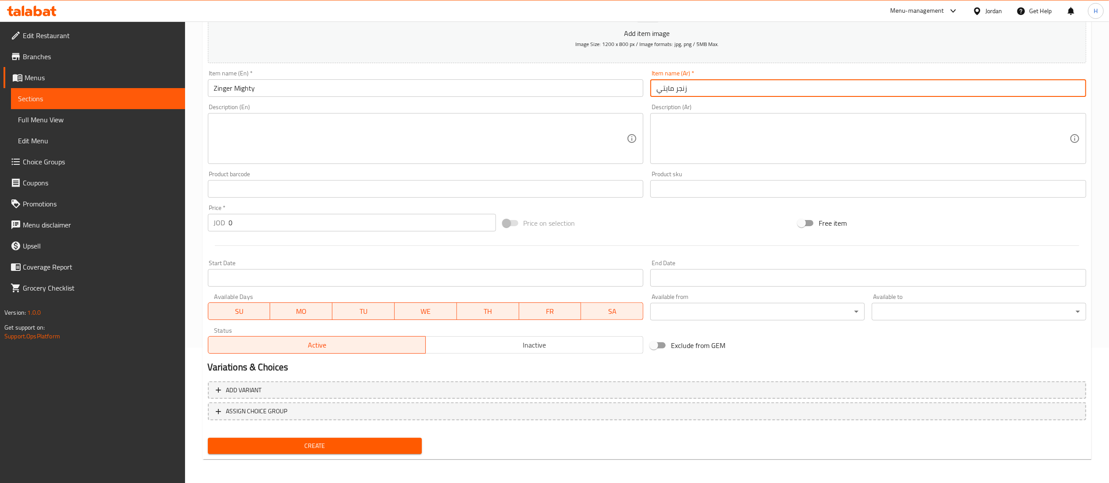
type input "زنجر مايتي"
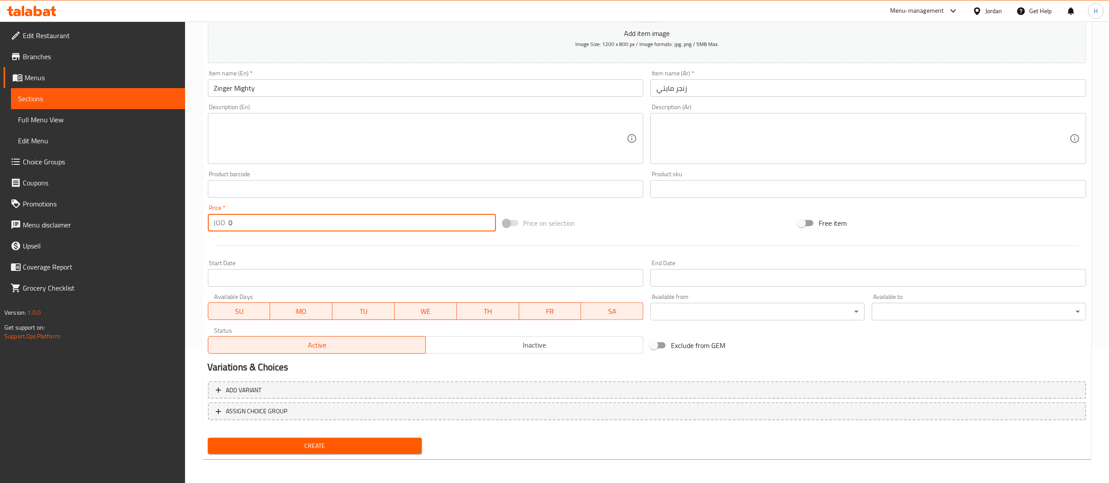
drag, startPoint x: 169, startPoint y: 216, endPoint x: 161, endPoint y: 216, distance: 7.9
click at [161, 216] on div "Edit Restaurant Branches Menus Sections Full Menu View Edit Menu Choice Groups …" at bounding box center [554, 185] width 1109 height 598
type input "2.15"
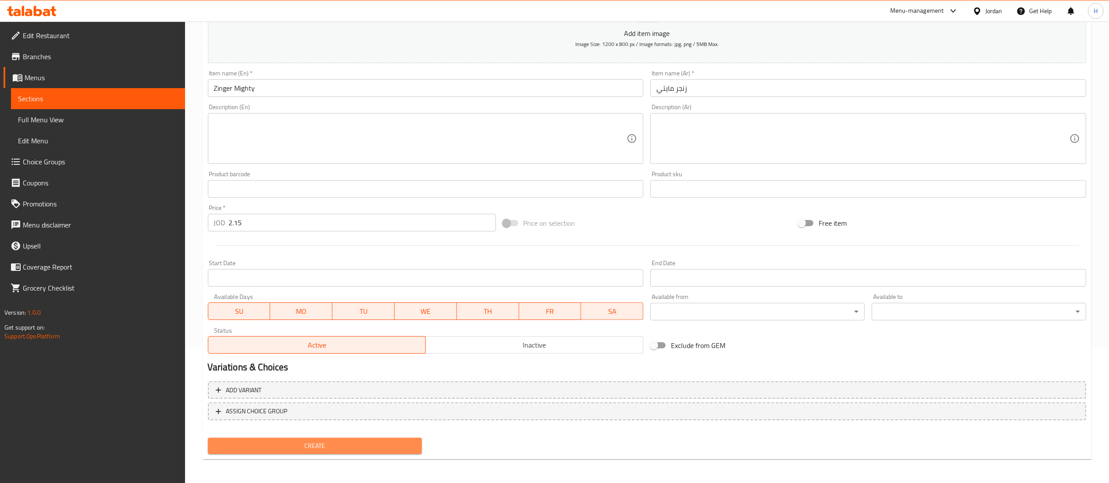
click at [269, 446] on span "Create" at bounding box center [315, 446] width 200 height 11
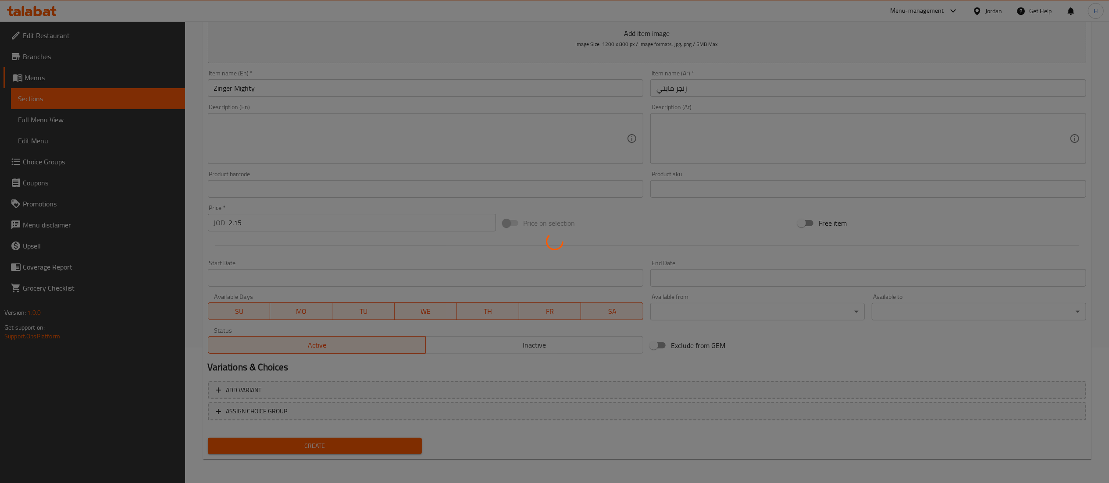
type input "0"
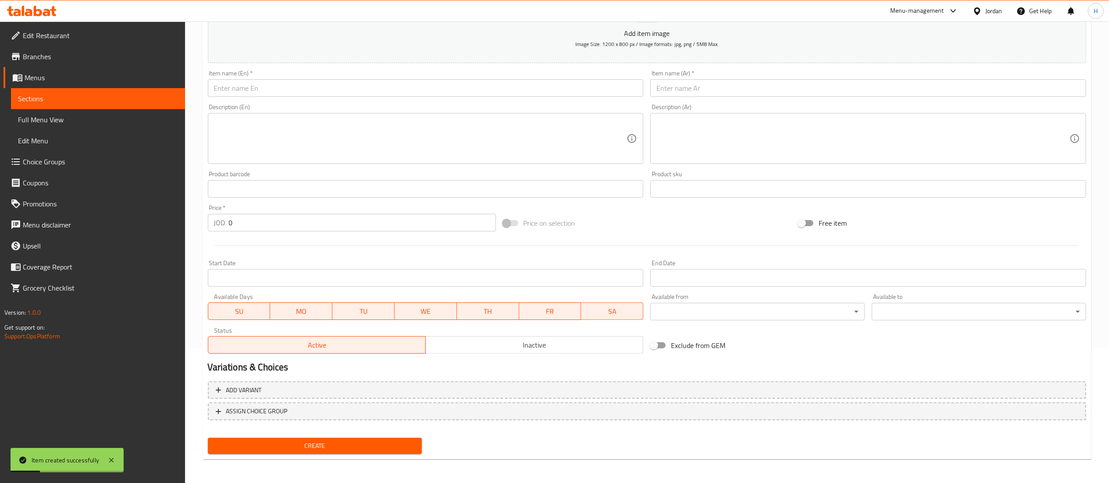
click at [679, 89] on input "text" at bounding box center [868, 88] width 436 height 18
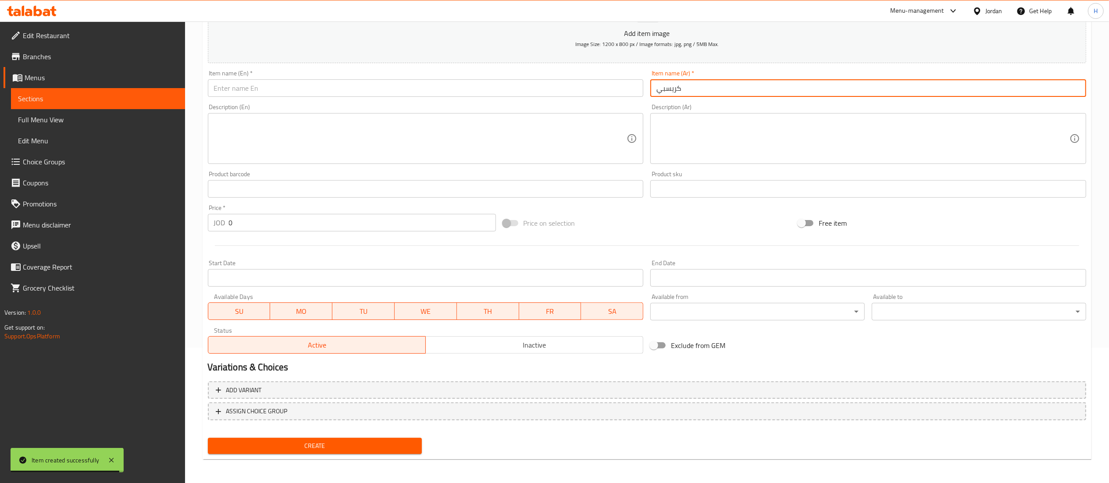
type input "كريسبي"
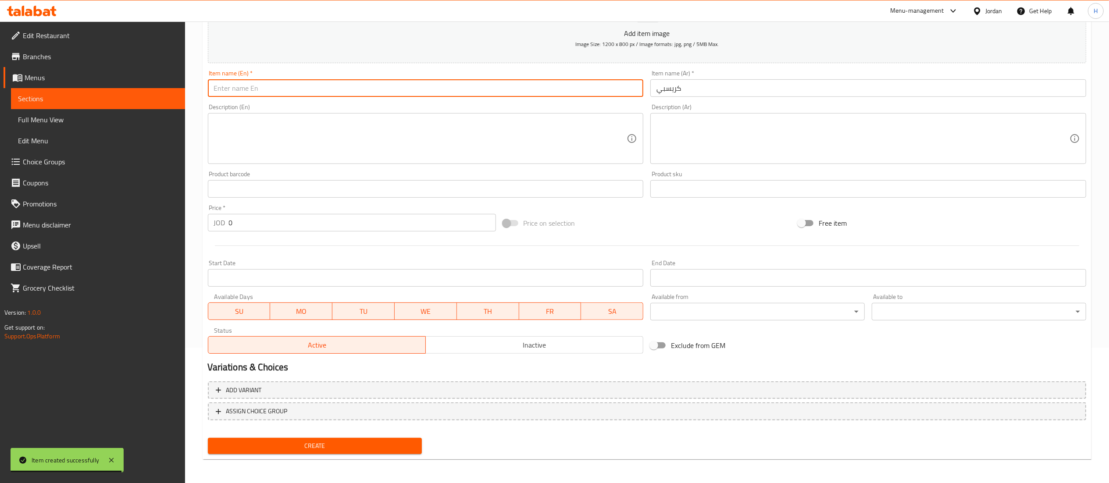
click at [536, 87] on input "text" at bounding box center [426, 88] width 436 height 18
type input "Crispy"
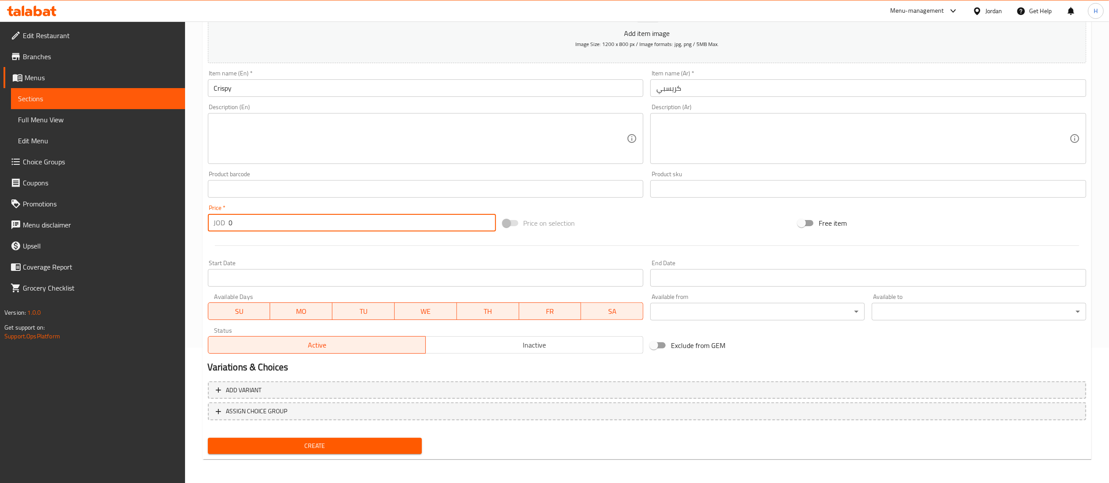
drag, startPoint x: 251, startPoint y: 228, endPoint x: 211, endPoint y: 235, distance: 40.5
click at [211, 235] on div "Price   * JOD 0 Price *" at bounding box center [351, 218] width 295 height 34
type input "3.75"
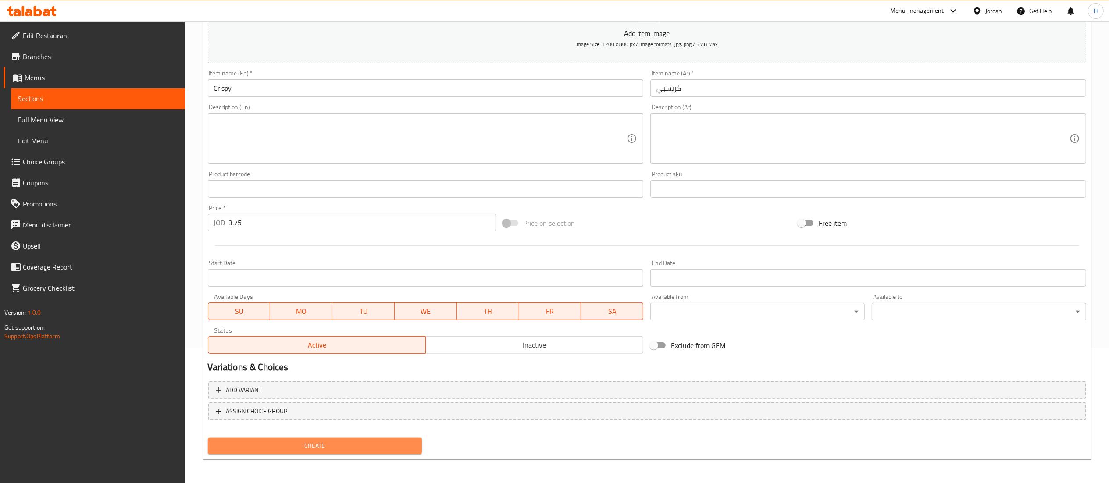
click at [313, 443] on span "Create" at bounding box center [315, 446] width 200 height 11
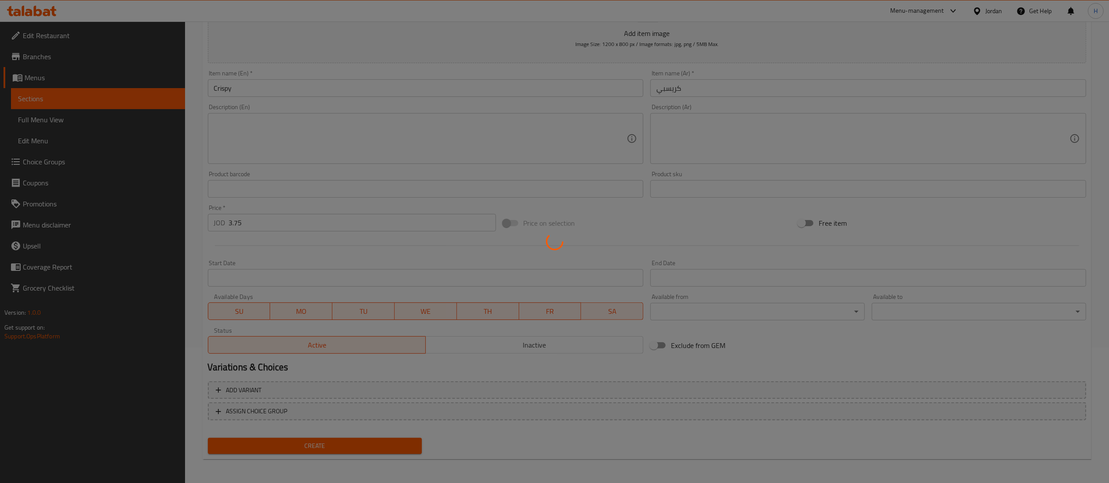
type input "0"
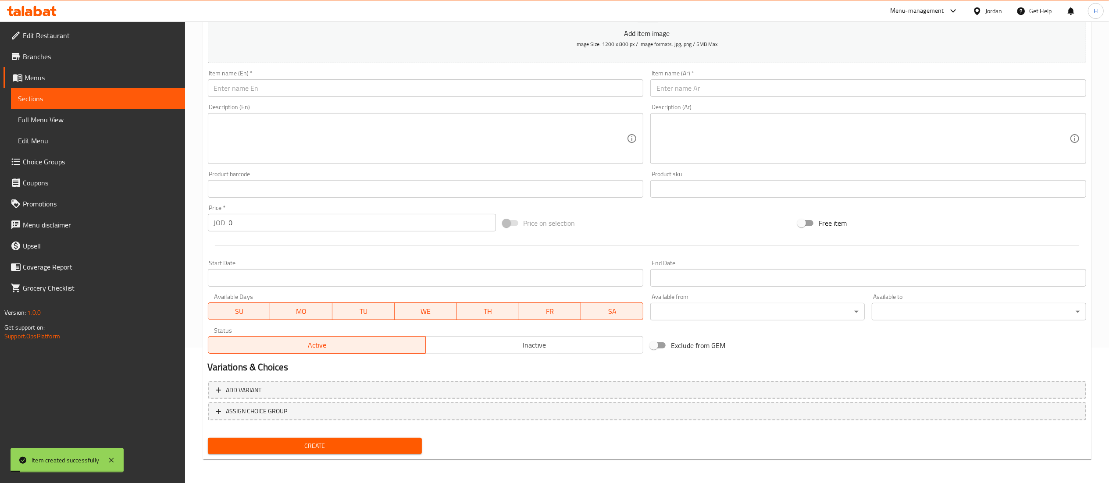
drag, startPoint x: 288, startPoint y: 84, endPoint x: 283, endPoint y: 88, distance: 5.6
click at [286, 86] on input "text" at bounding box center [426, 88] width 436 height 18
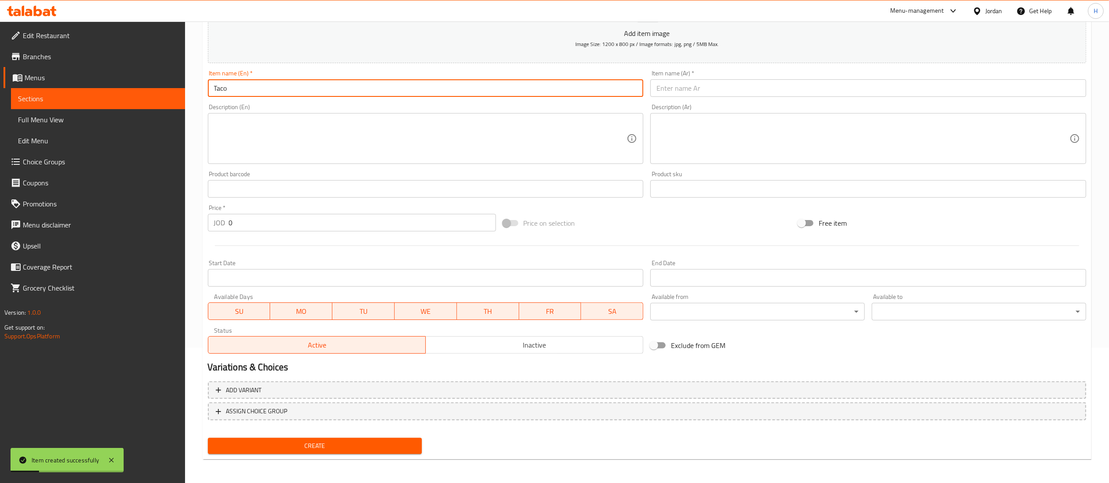
type input "Taco"
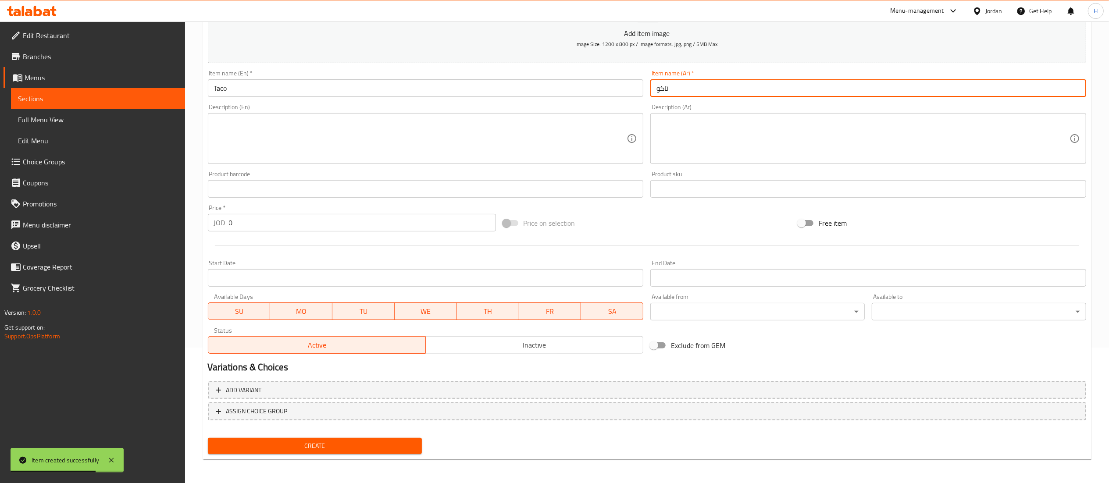
type input "تاكو"
drag, startPoint x: 241, startPoint y: 219, endPoint x: 189, endPoint y: 223, distance: 51.9
click at [189, 223] on div "Home / Restaurants management / Menus / Sections / item / create Snacks section…" at bounding box center [647, 185] width 924 height 598
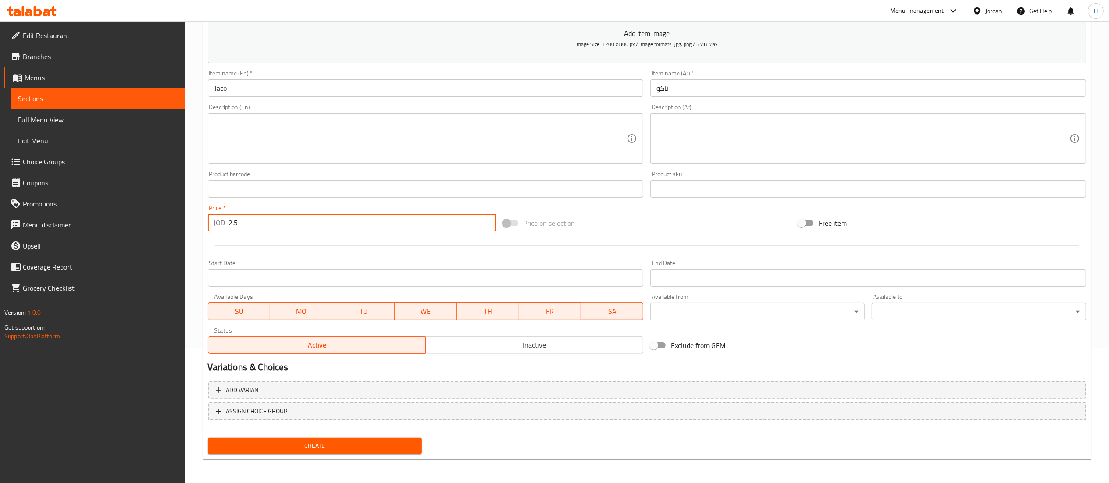
type input "2.5"
click at [356, 445] on span "Create" at bounding box center [315, 446] width 200 height 11
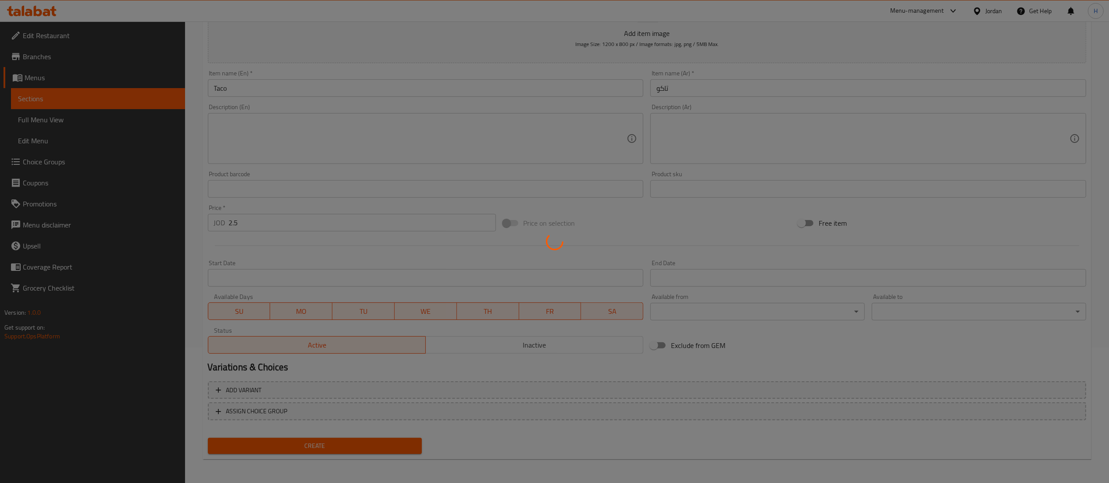
type input "0"
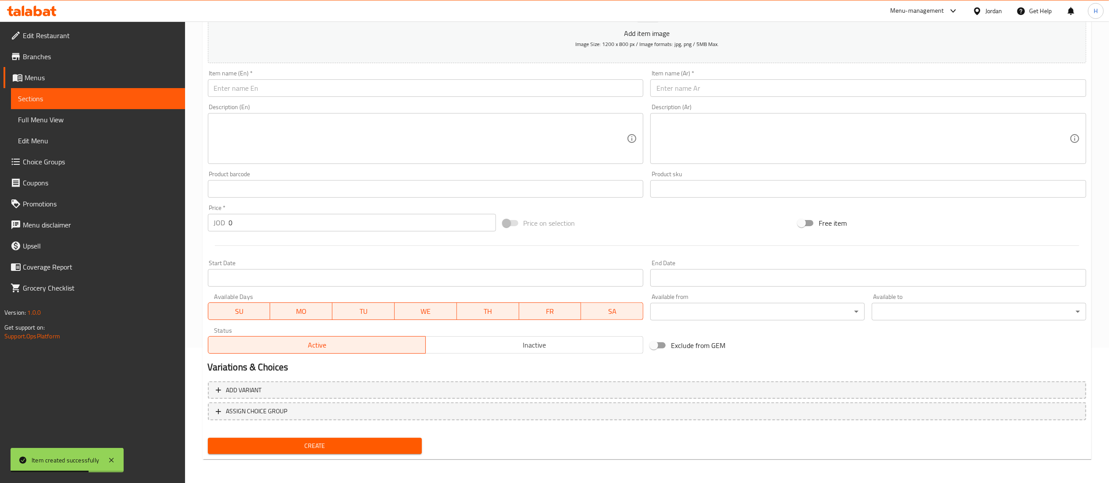
click at [707, 82] on input "text" at bounding box center [868, 88] width 436 height 18
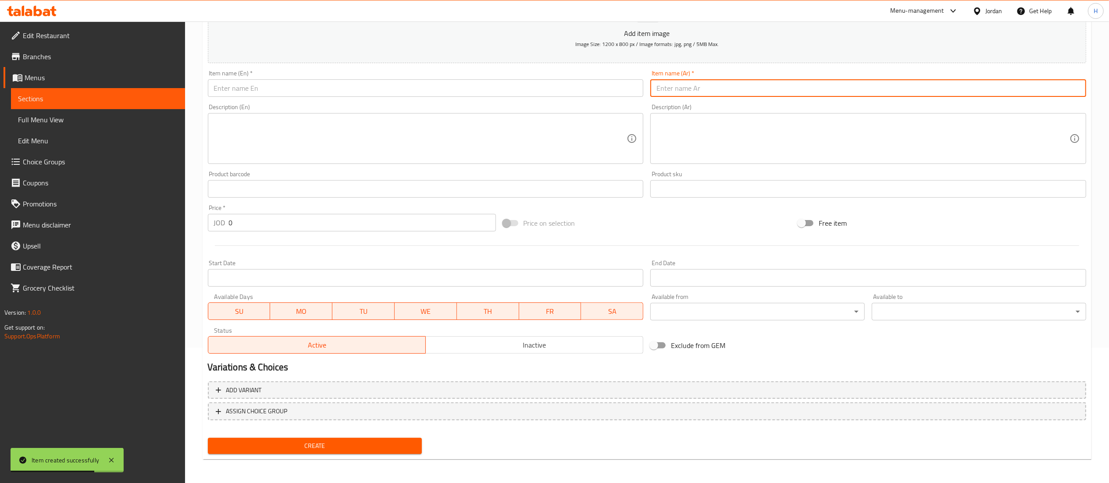
click at [434, 87] on input "text" at bounding box center [426, 88] width 436 height 18
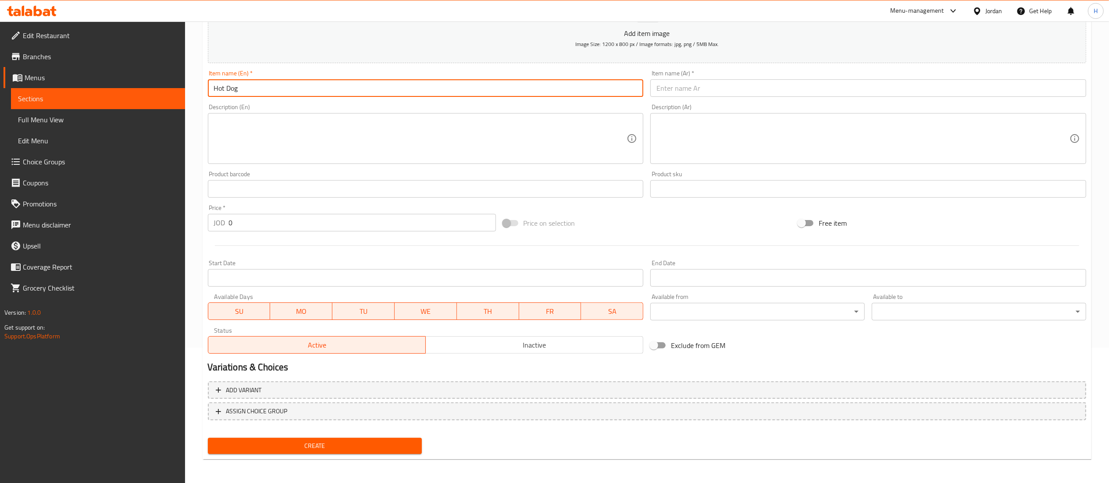
type input "Hot Dog"
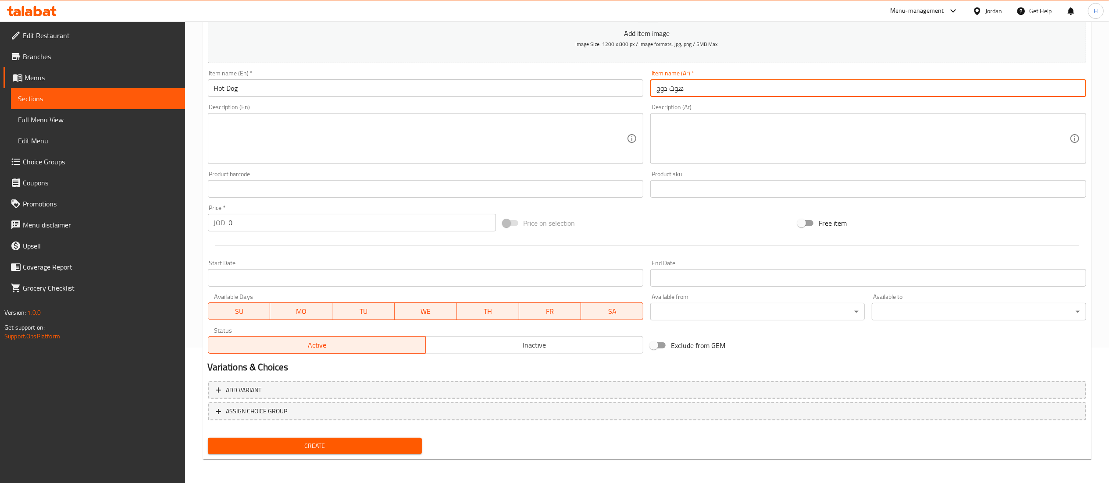
type input "هوت دوج"
drag, startPoint x: 253, startPoint y: 222, endPoint x: 161, endPoint y: 227, distance: 91.8
click at [161, 227] on div "Edit Restaurant Branches Menus Sections Full Menu View Edit Menu Choice Groups …" at bounding box center [554, 185] width 1109 height 598
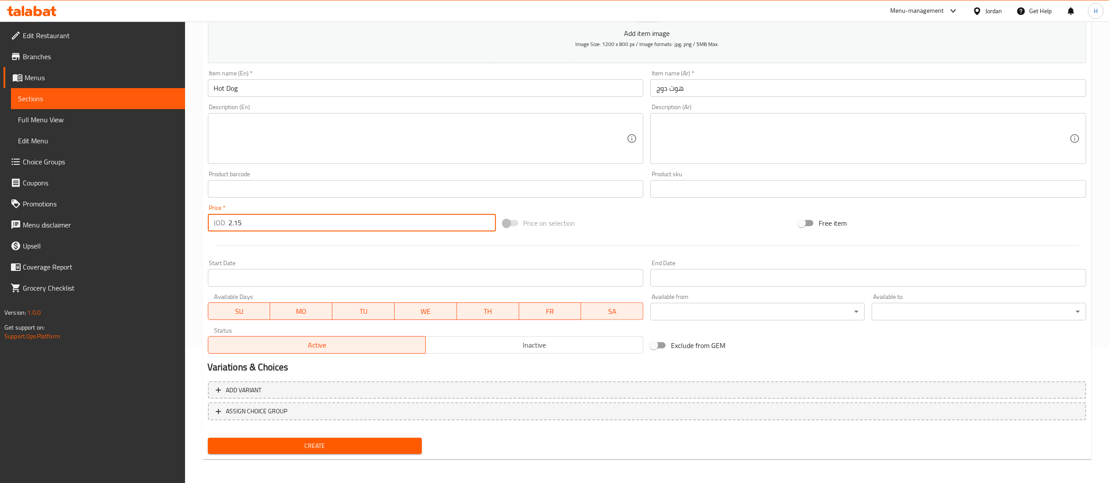
type input "2.15"
click at [317, 441] on span "Create" at bounding box center [315, 446] width 200 height 11
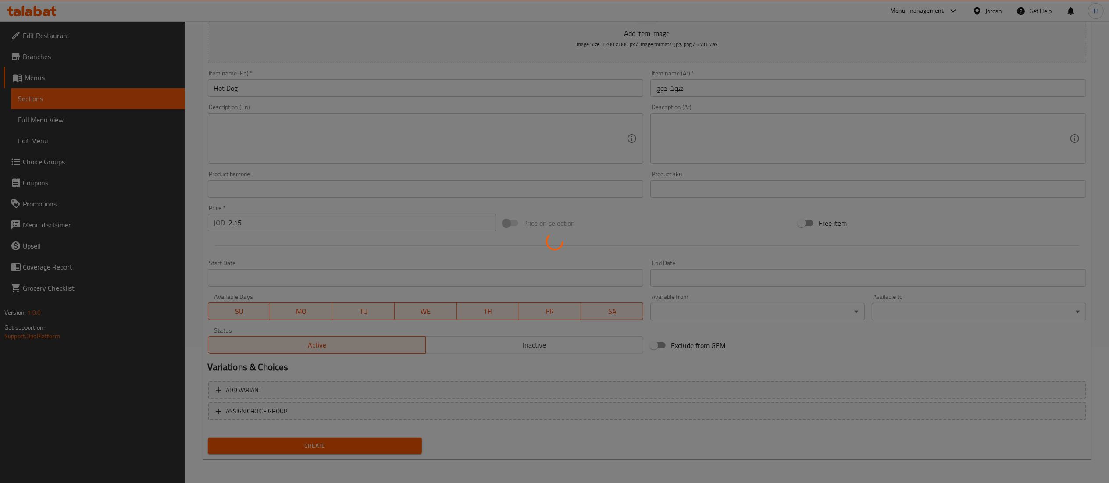
type input "0"
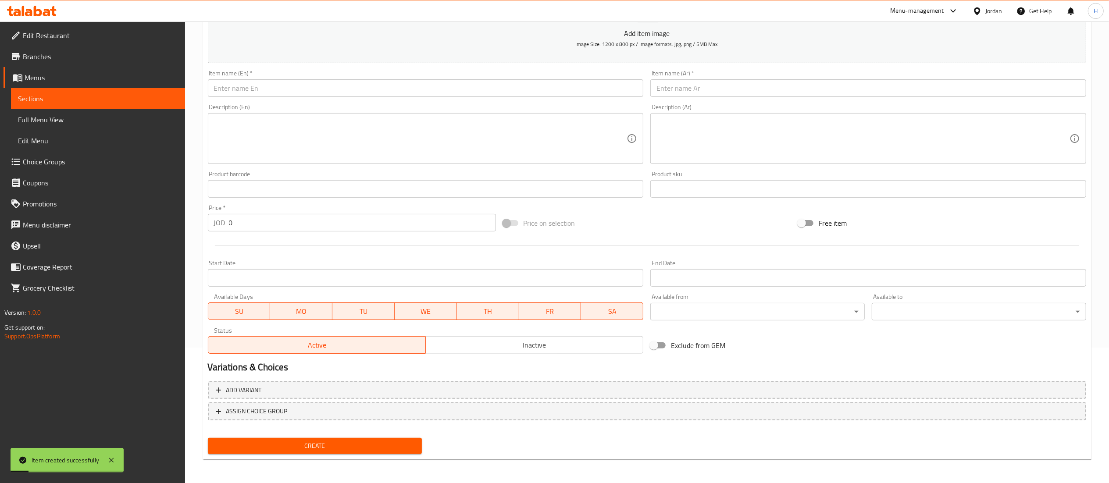
click at [693, 89] on input "text" at bounding box center [868, 88] width 436 height 18
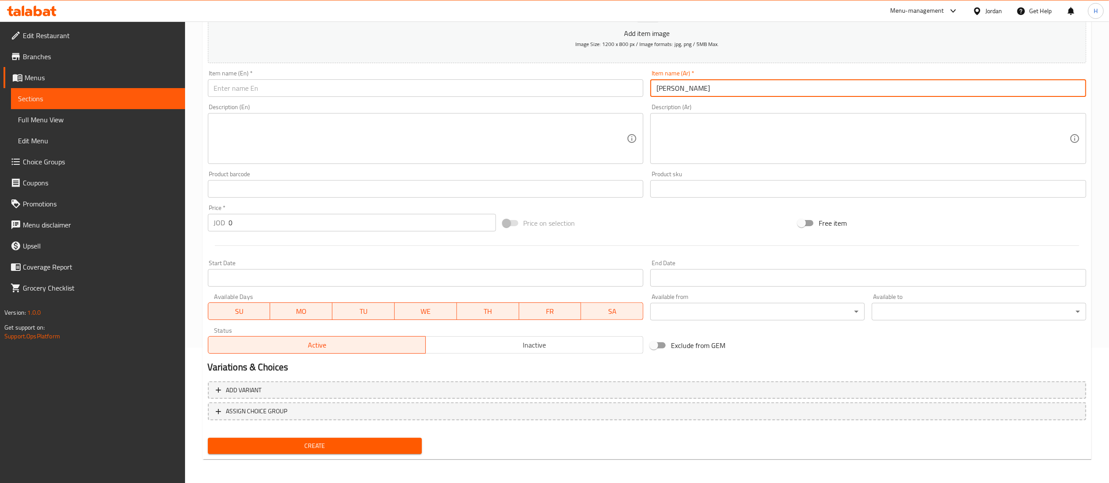
type input "جوردن بلو"
click at [515, 89] on input "text" at bounding box center [426, 88] width 436 height 18
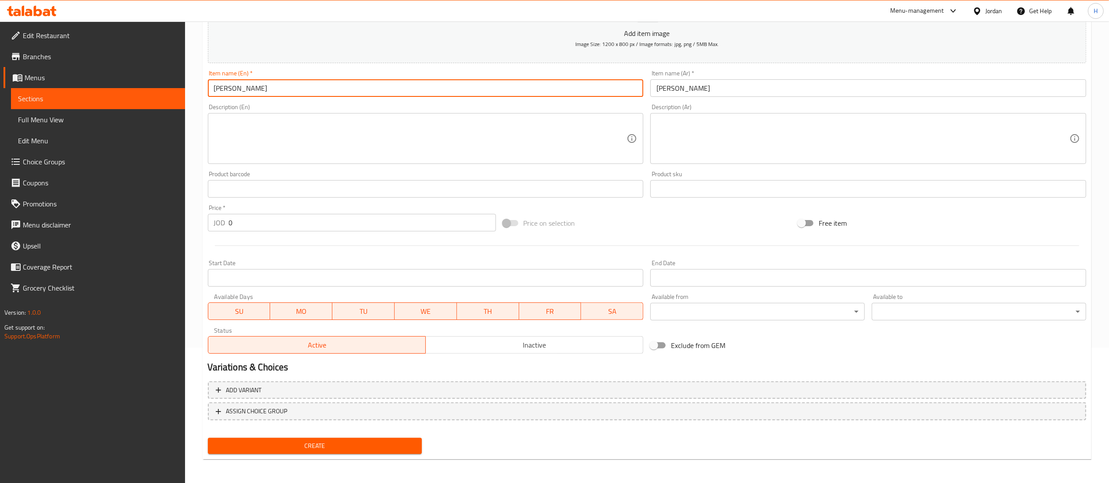
type input "Jordan Blue"
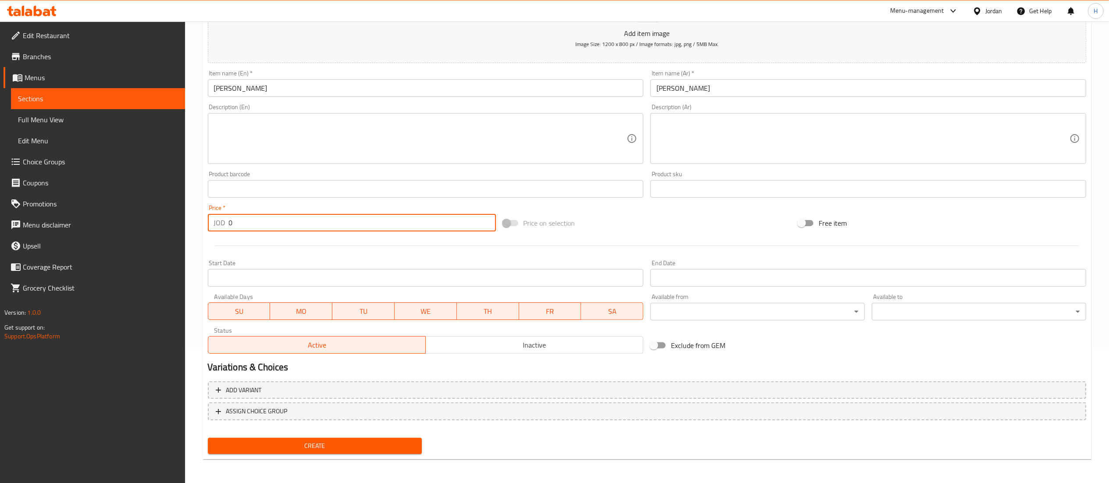
drag, startPoint x: 236, startPoint y: 228, endPoint x: 176, endPoint y: 228, distance: 59.7
click at [176, 228] on div "Edit Restaurant Branches Menus Sections Full Menu View Edit Menu Choice Groups …" at bounding box center [554, 185] width 1109 height 598
type input "2.15"
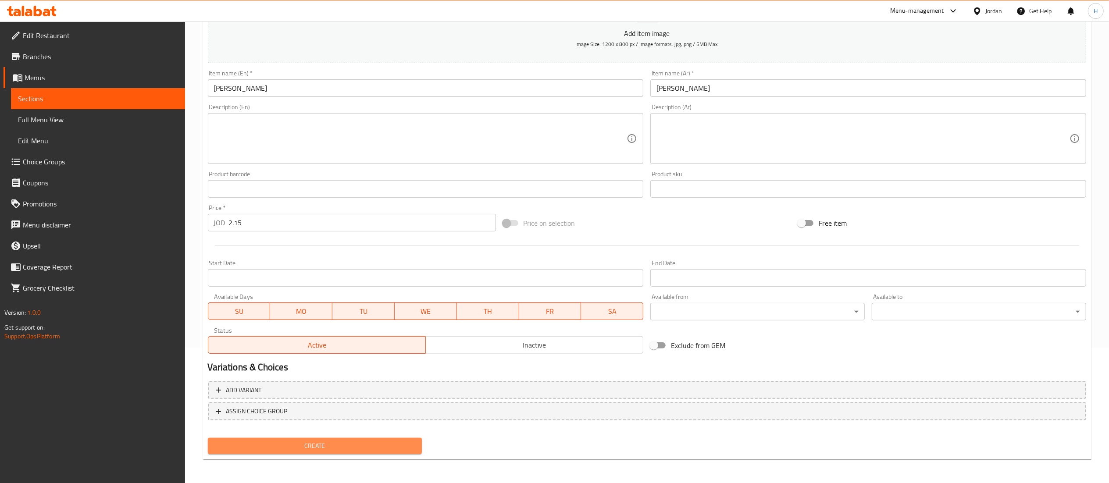
click at [331, 447] on span "Create" at bounding box center [315, 446] width 200 height 11
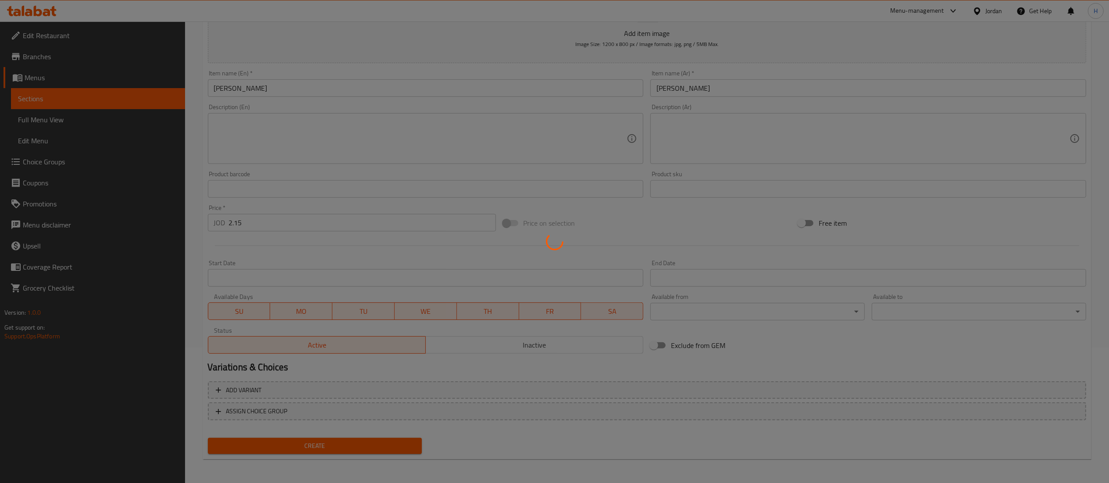
type input "0"
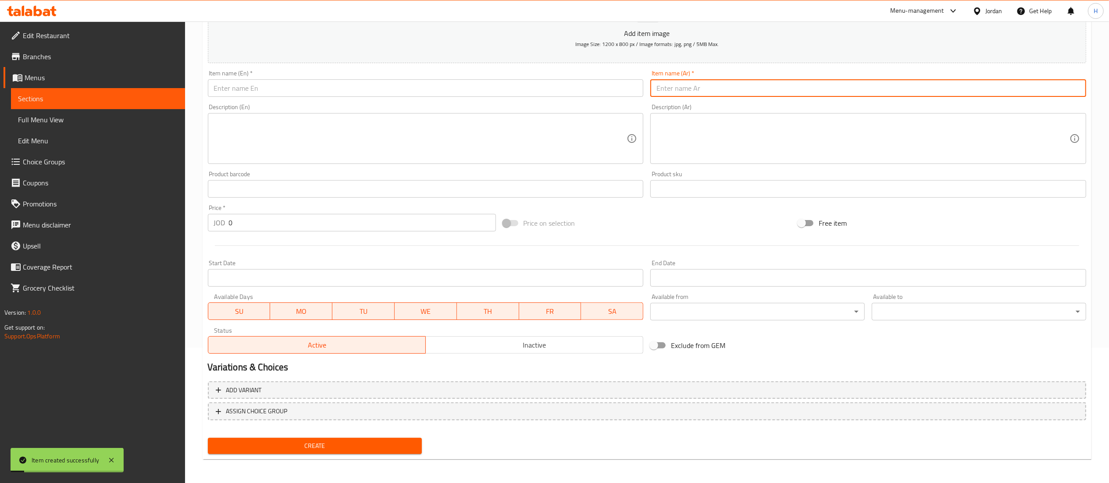
drag, startPoint x: 678, startPoint y: 84, endPoint x: 668, endPoint y: 89, distance: 10.8
click at [678, 84] on input "text" at bounding box center [868, 88] width 436 height 18
click at [475, 82] on input "text" at bounding box center [426, 88] width 436 height 18
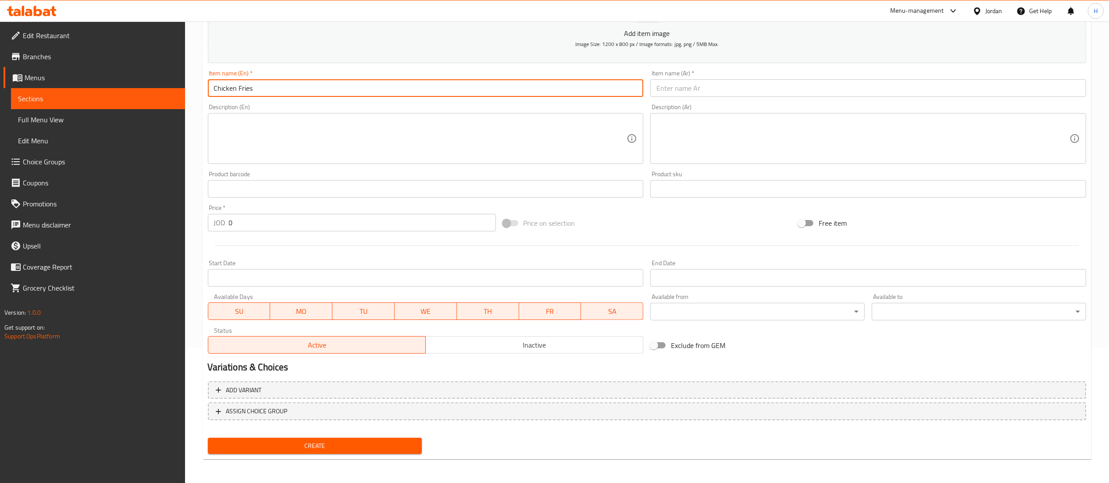
type input "Chicken Fries"
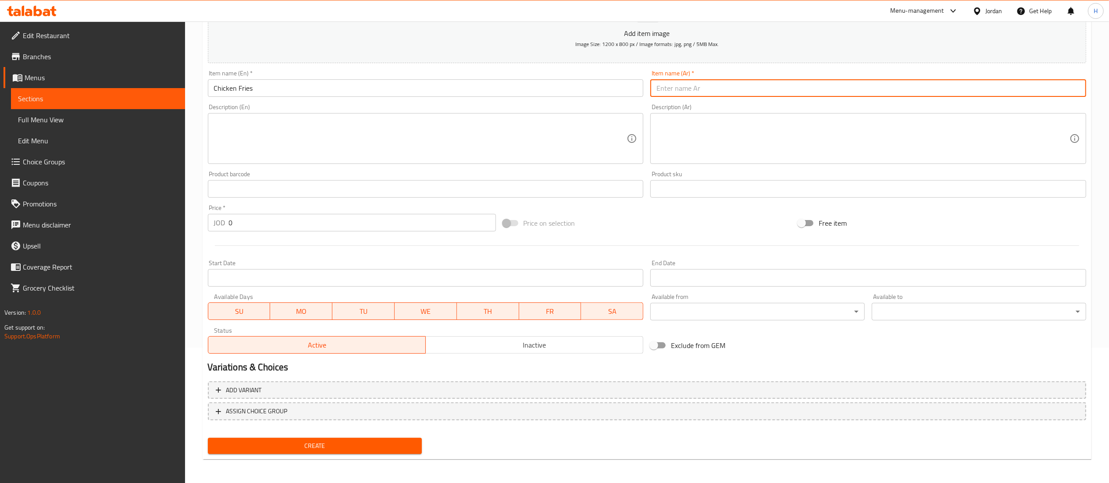
click at [813, 82] on input "text" at bounding box center [868, 88] width 436 height 18
type input "شيكن فرايز"
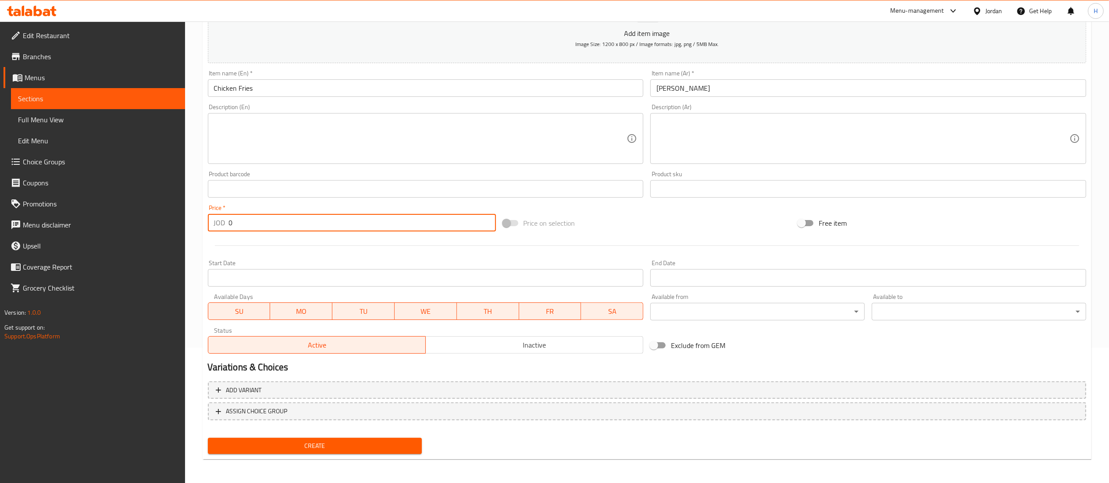
drag, startPoint x: 240, startPoint y: 229, endPoint x: 162, endPoint y: 218, distance: 79.2
click at [162, 218] on div "Edit Restaurant Branches Menus Sections Full Menu View Edit Menu Choice Groups …" at bounding box center [554, 185] width 1109 height 598
type input "3.75"
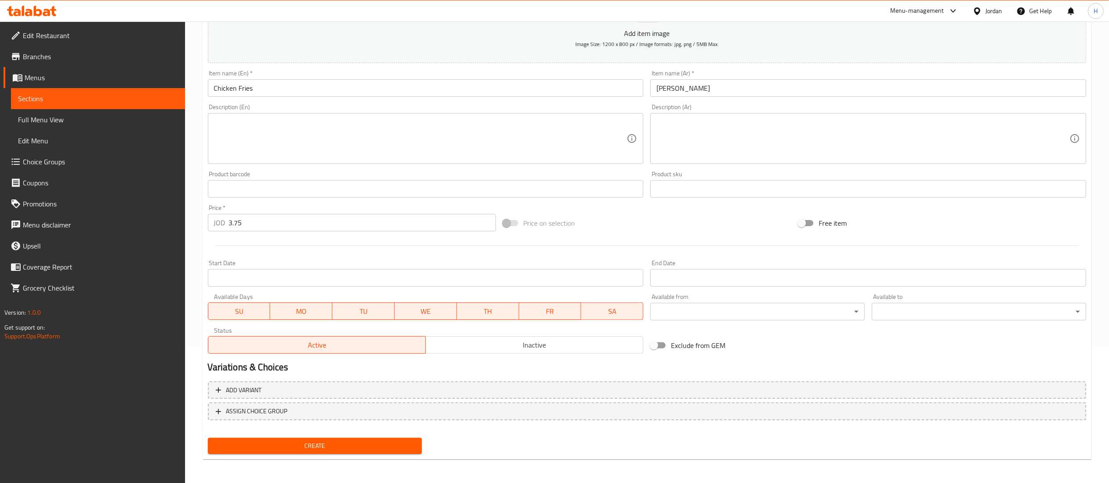
click at [354, 454] on div "Create" at bounding box center [315, 446] width 222 height 23
click at [351, 449] on span "Create" at bounding box center [315, 446] width 200 height 11
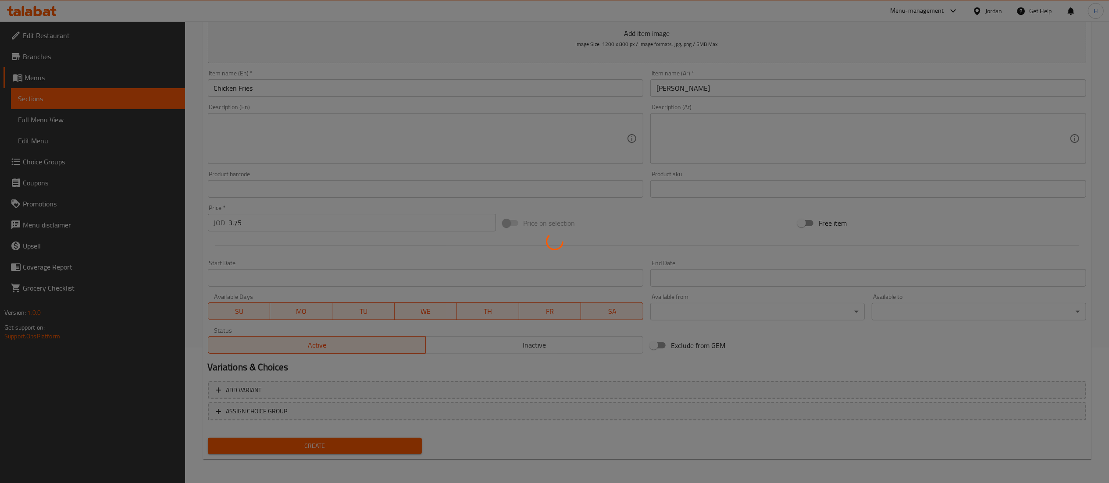
type input "0"
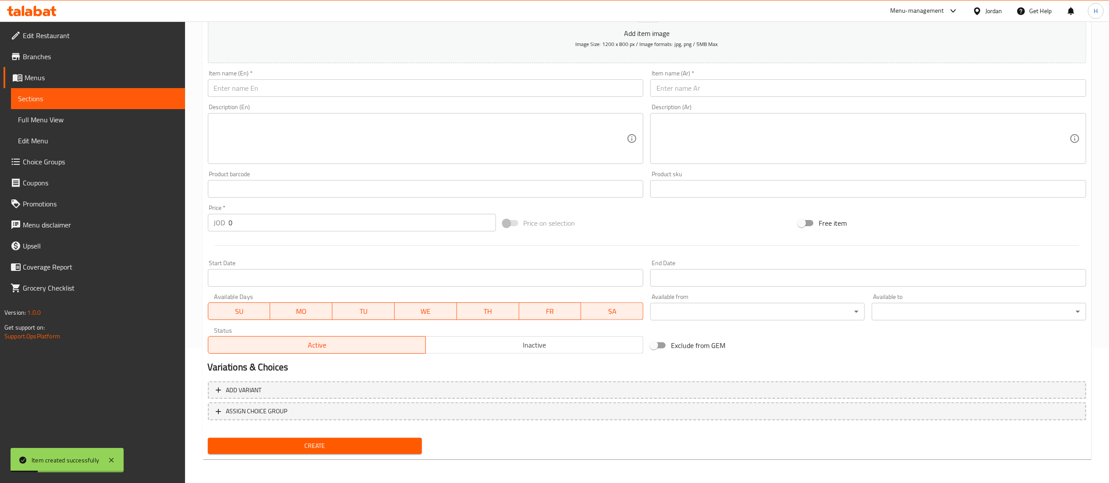
click at [679, 89] on input "text" at bounding box center [868, 88] width 436 height 18
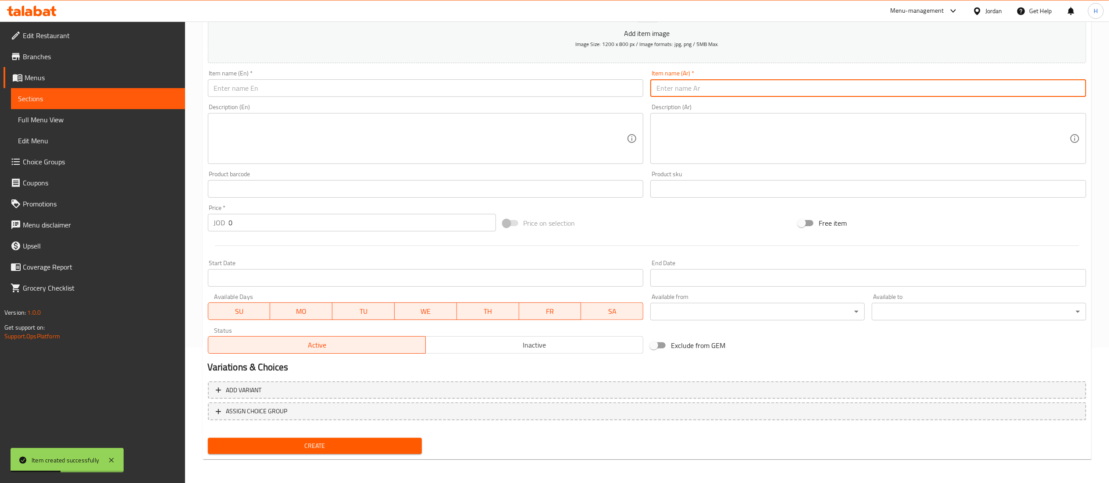
type input "u"
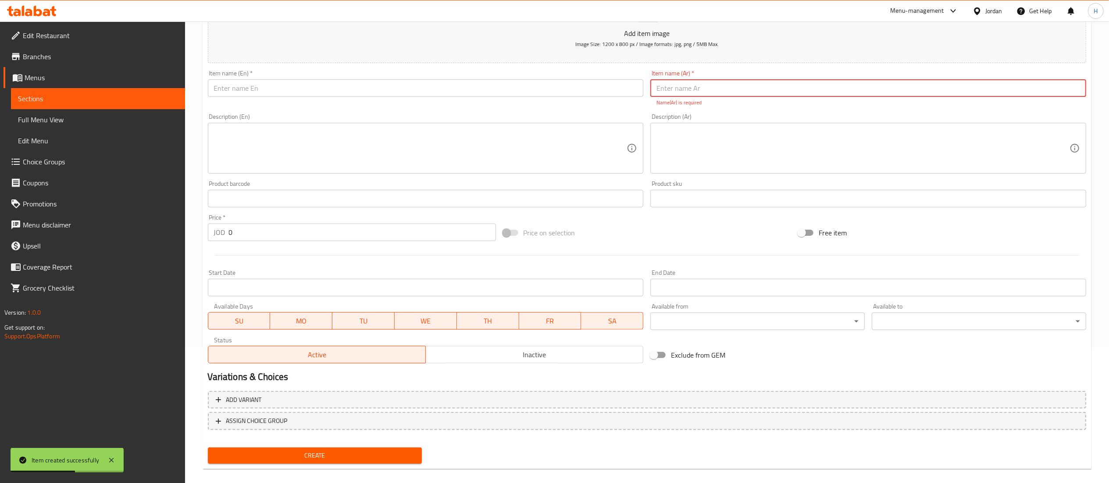
type input "y"
type input "u"
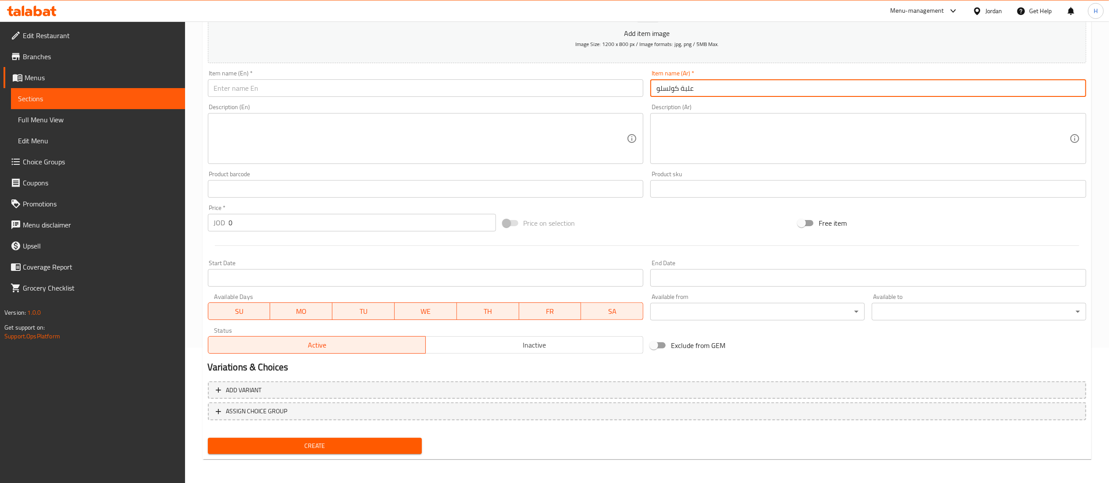
type input "علبة كولسلو"
click at [587, 93] on input "text" at bounding box center [426, 88] width 436 height 18
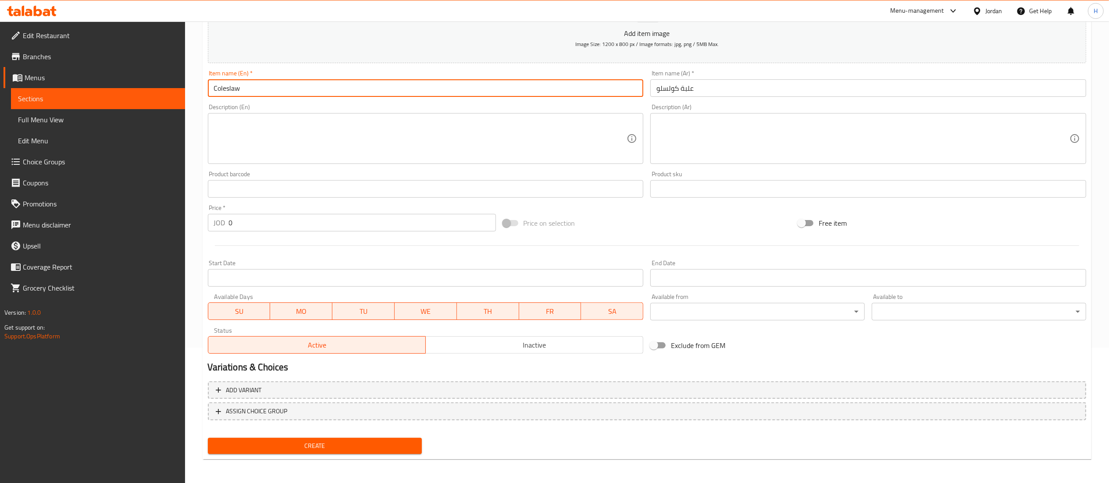
type input "Coleslaw"
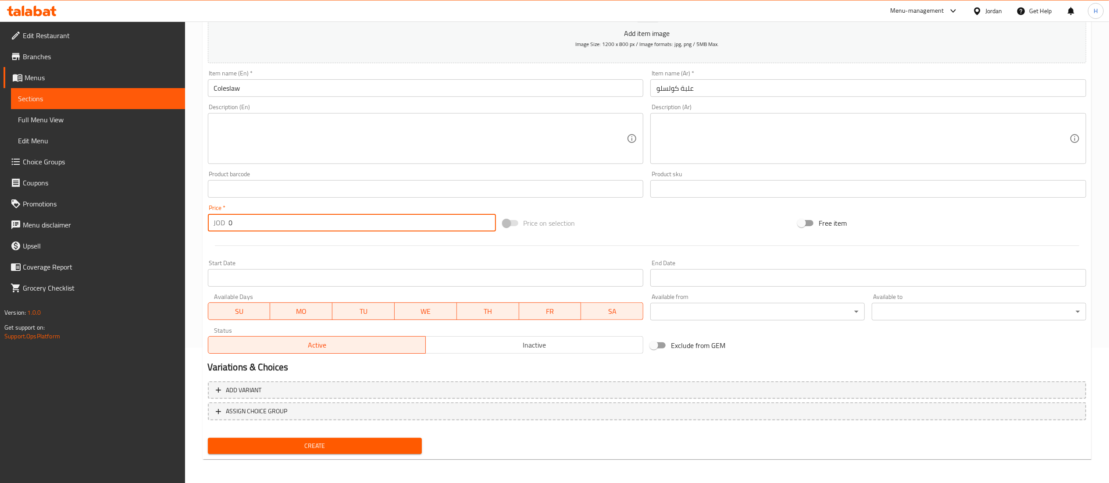
click at [274, 231] on input "0" at bounding box center [362, 223] width 267 height 18
click at [231, 222] on input "00.35" at bounding box center [362, 223] width 267 height 18
type input "0.35"
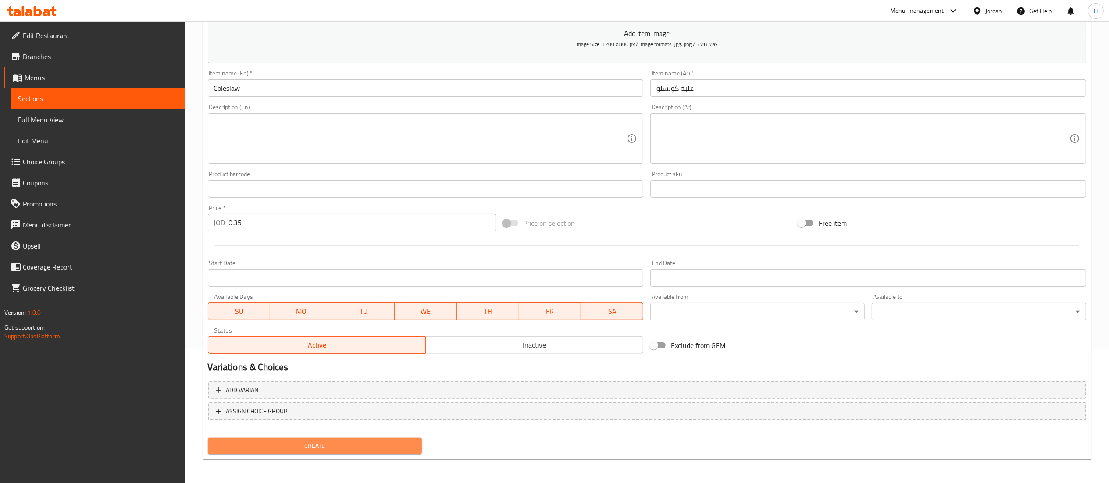
click at [319, 439] on button "Create" at bounding box center [315, 446] width 214 height 16
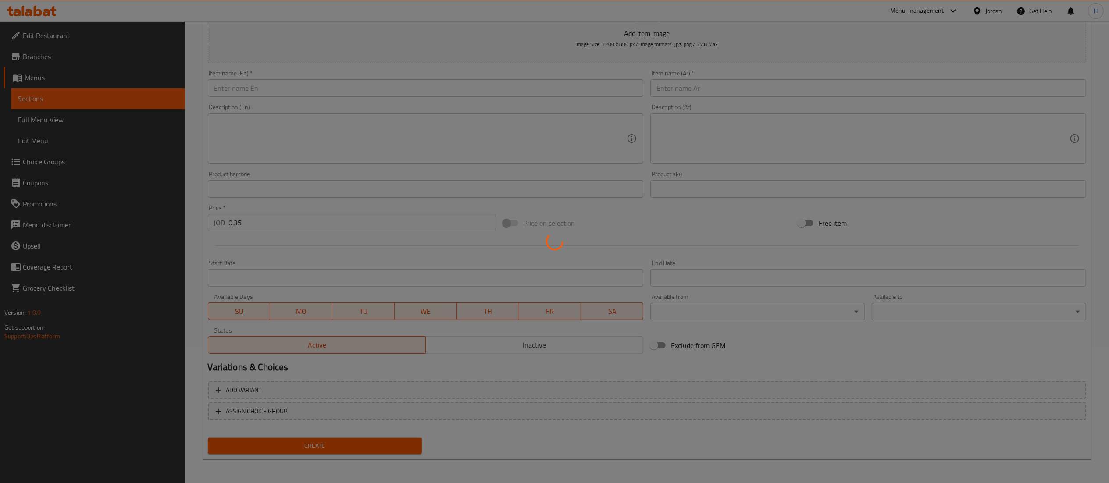
type input "0"
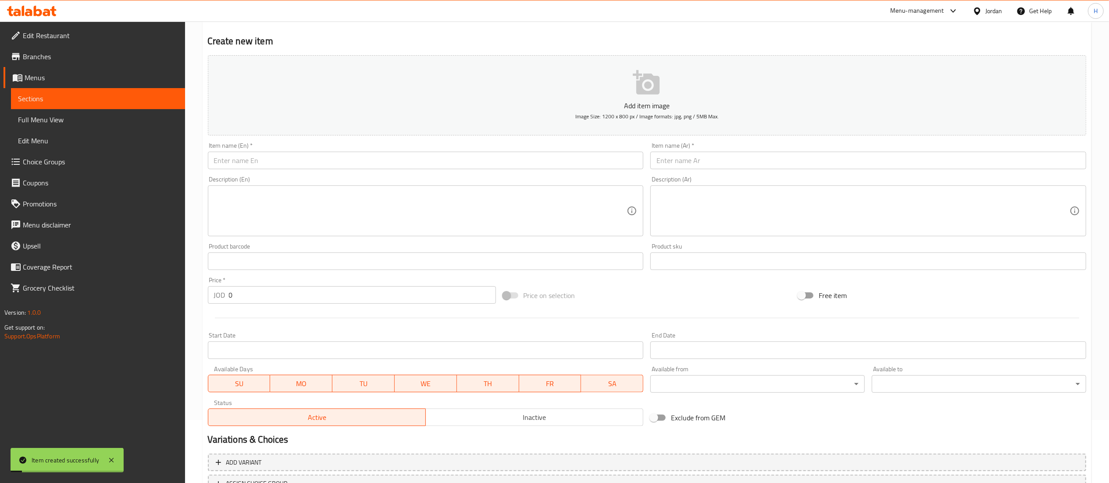
scroll to position [0, 0]
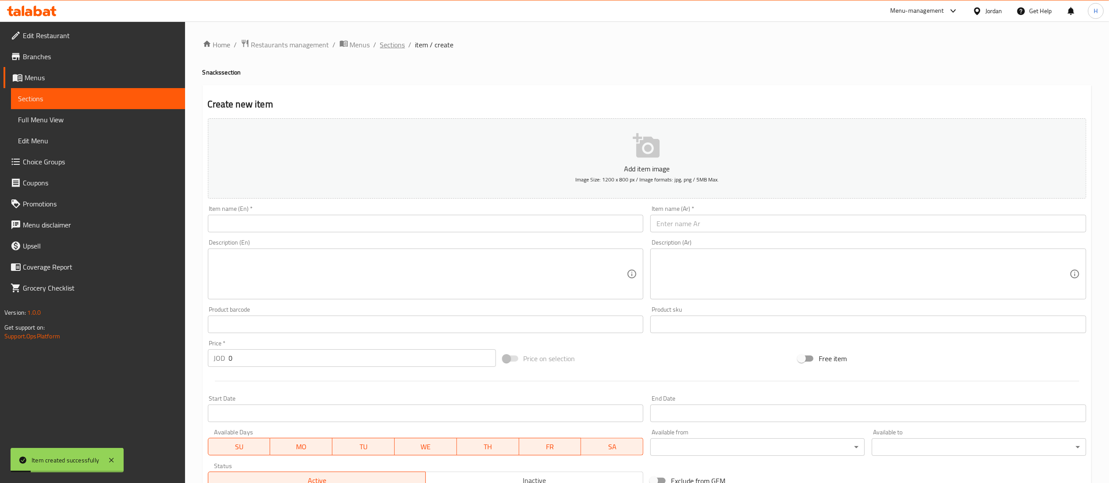
click at [390, 45] on span "Sections" at bounding box center [392, 44] width 25 height 11
